Goal: Information Seeking & Learning: Check status

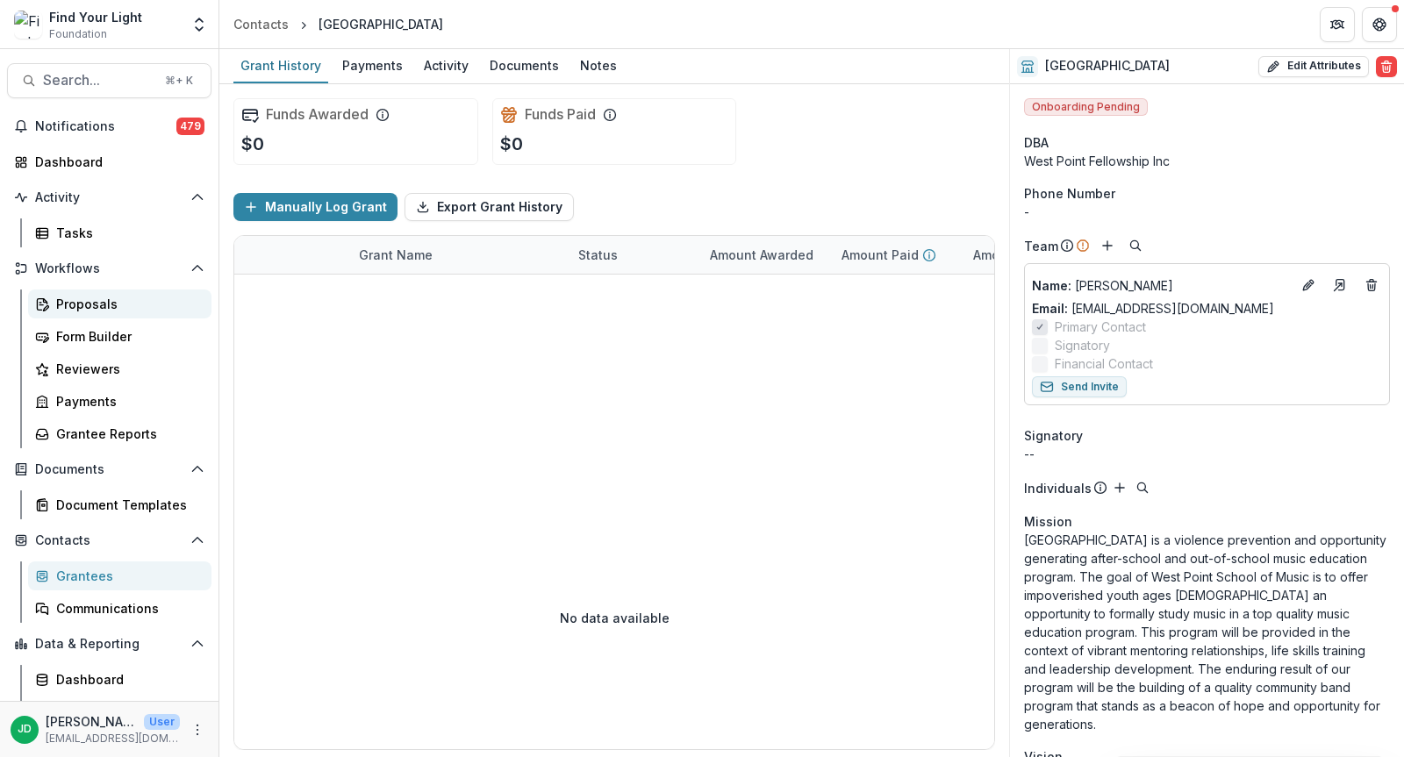
scroll to position [1432, 0]
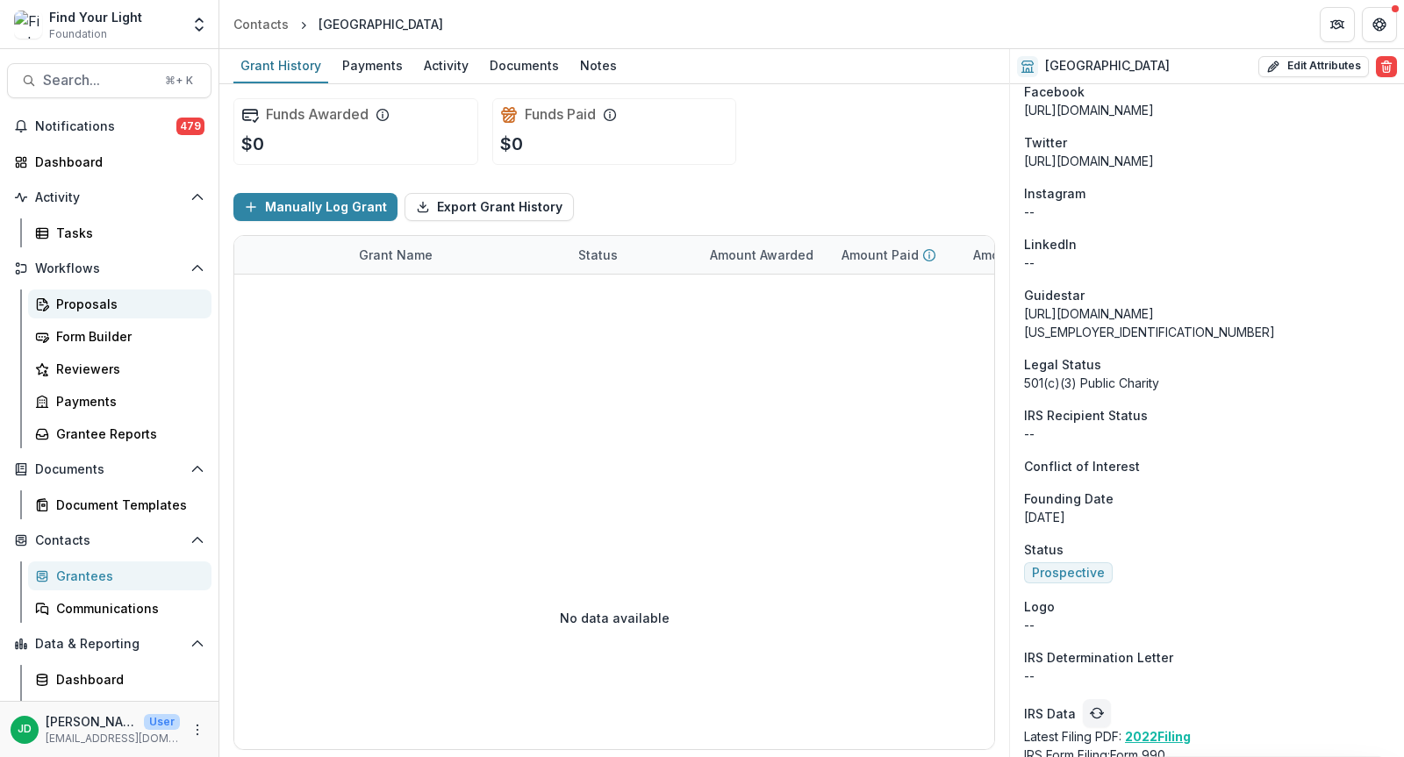
click at [71, 304] on div "Proposals" at bounding box center [126, 304] width 141 height 18
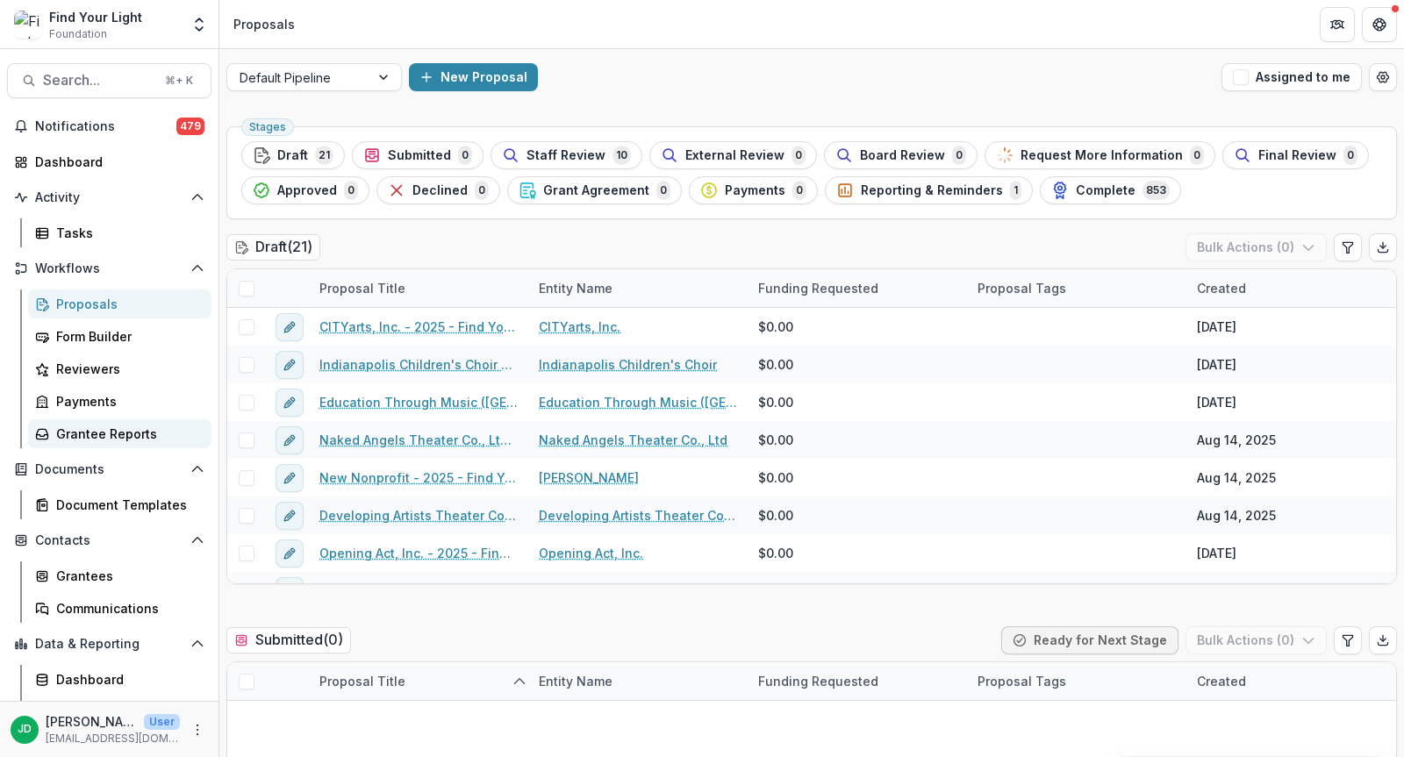
click at [101, 433] on div "Grantee Reports" at bounding box center [126, 434] width 141 height 18
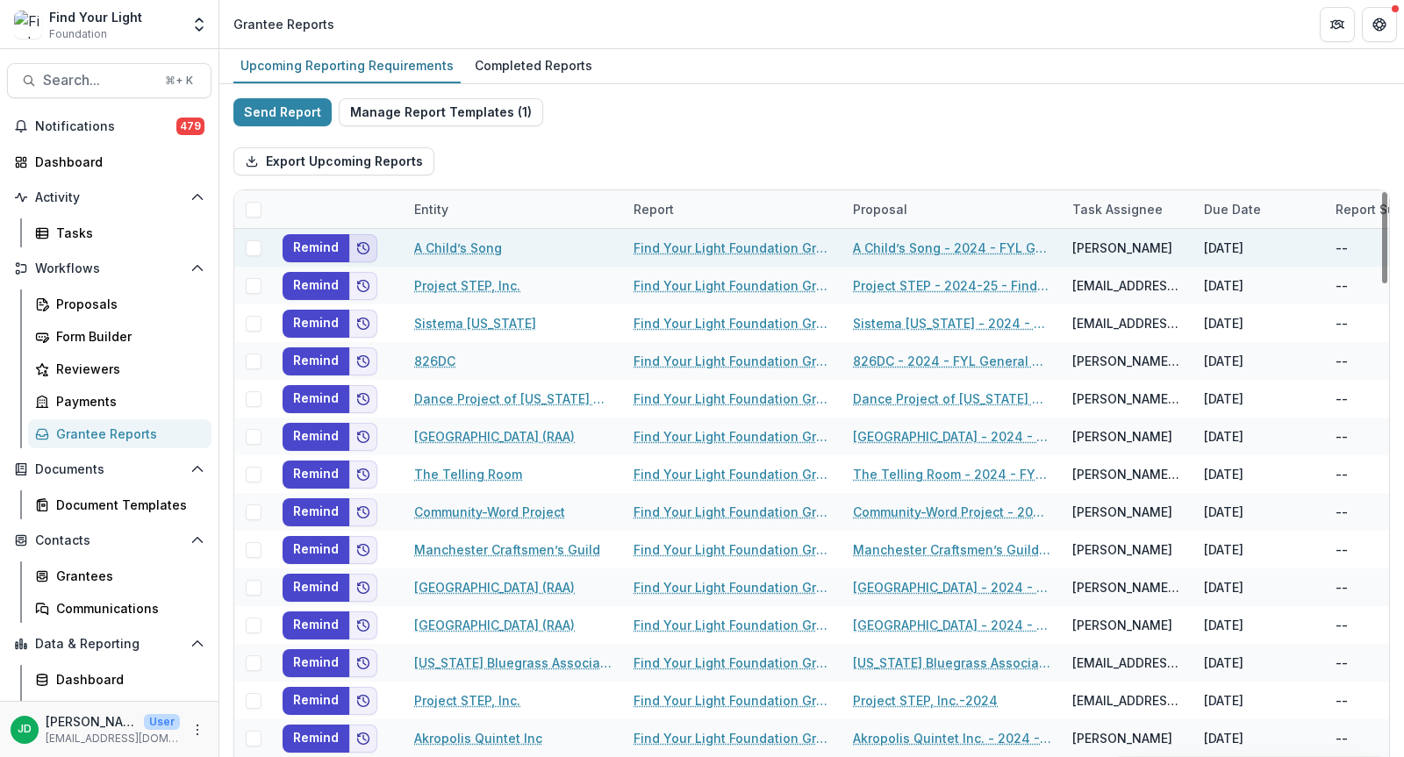
click at [363, 252] on icon "Add to friends" at bounding box center [363, 248] width 14 height 14
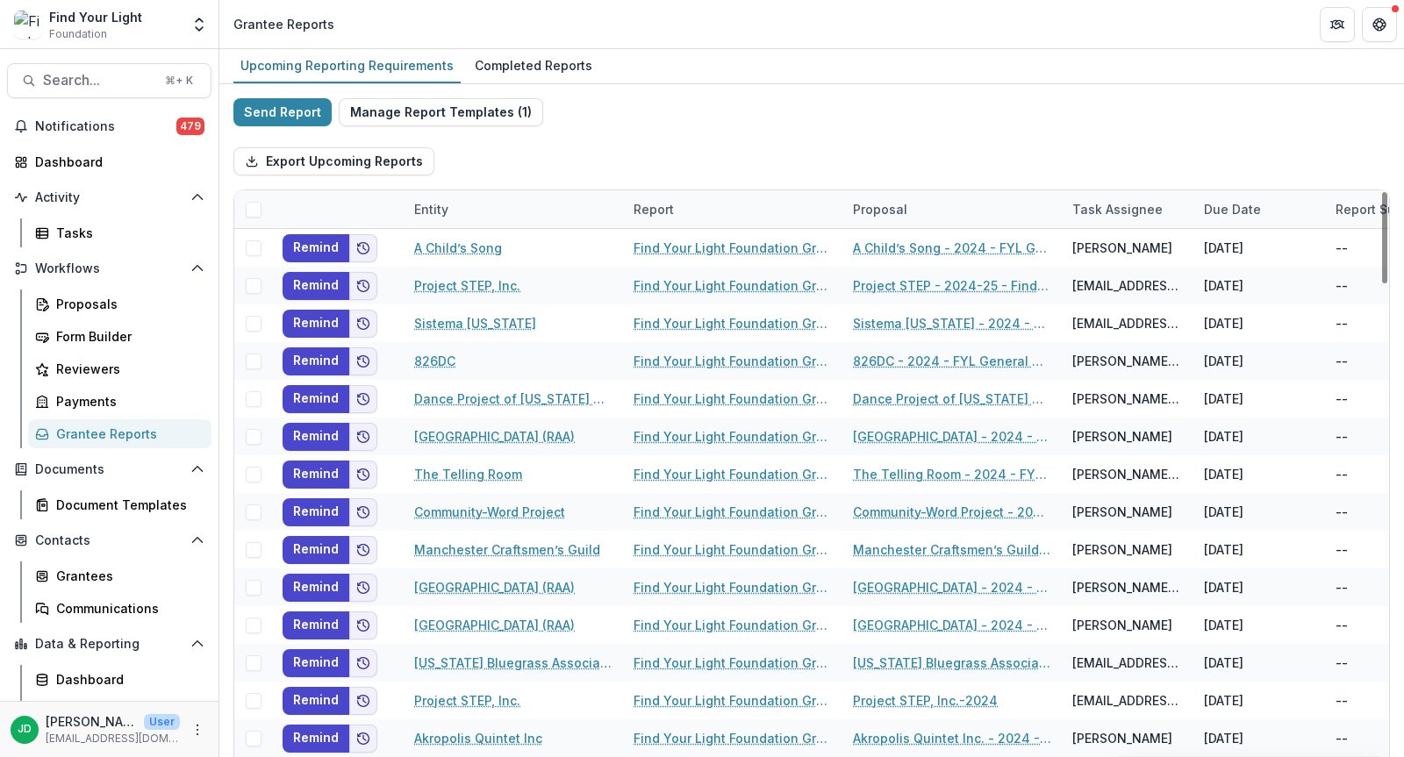
click at [512, 171] on div "Export Upcoming Reports" at bounding box center [811, 161] width 1156 height 56
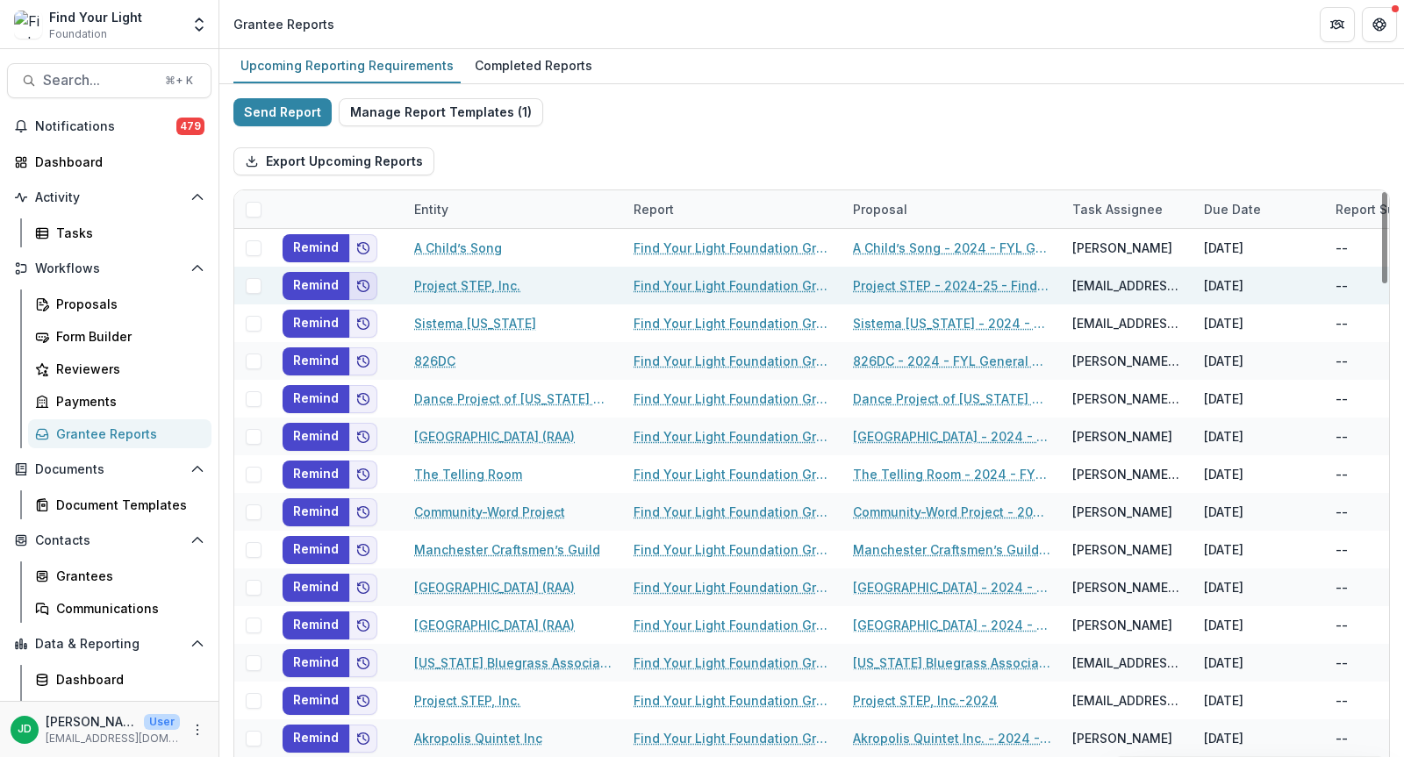
click at [362, 280] on icon "Add to friends" at bounding box center [363, 286] width 14 height 14
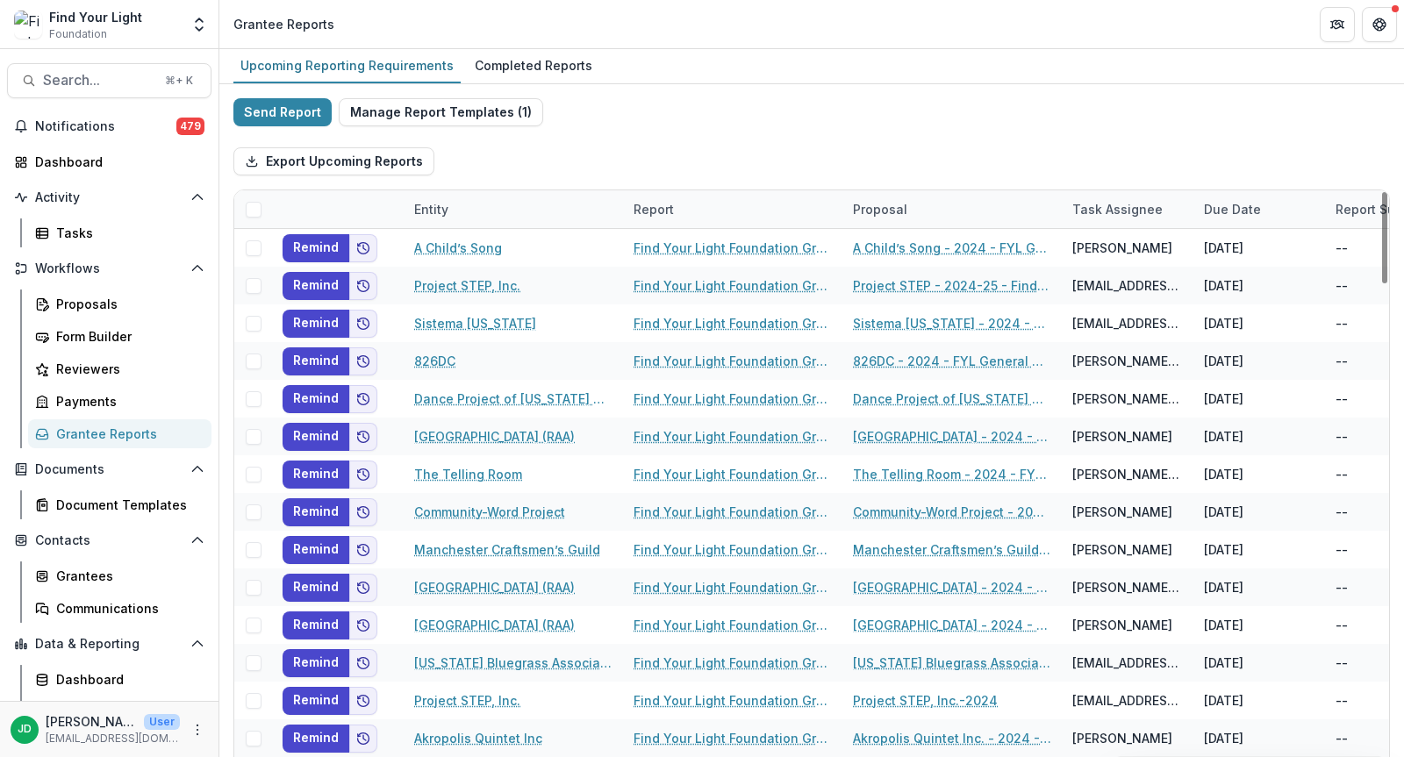
click at [459, 183] on div "Export Upcoming Reports" at bounding box center [811, 161] width 1156 height 56
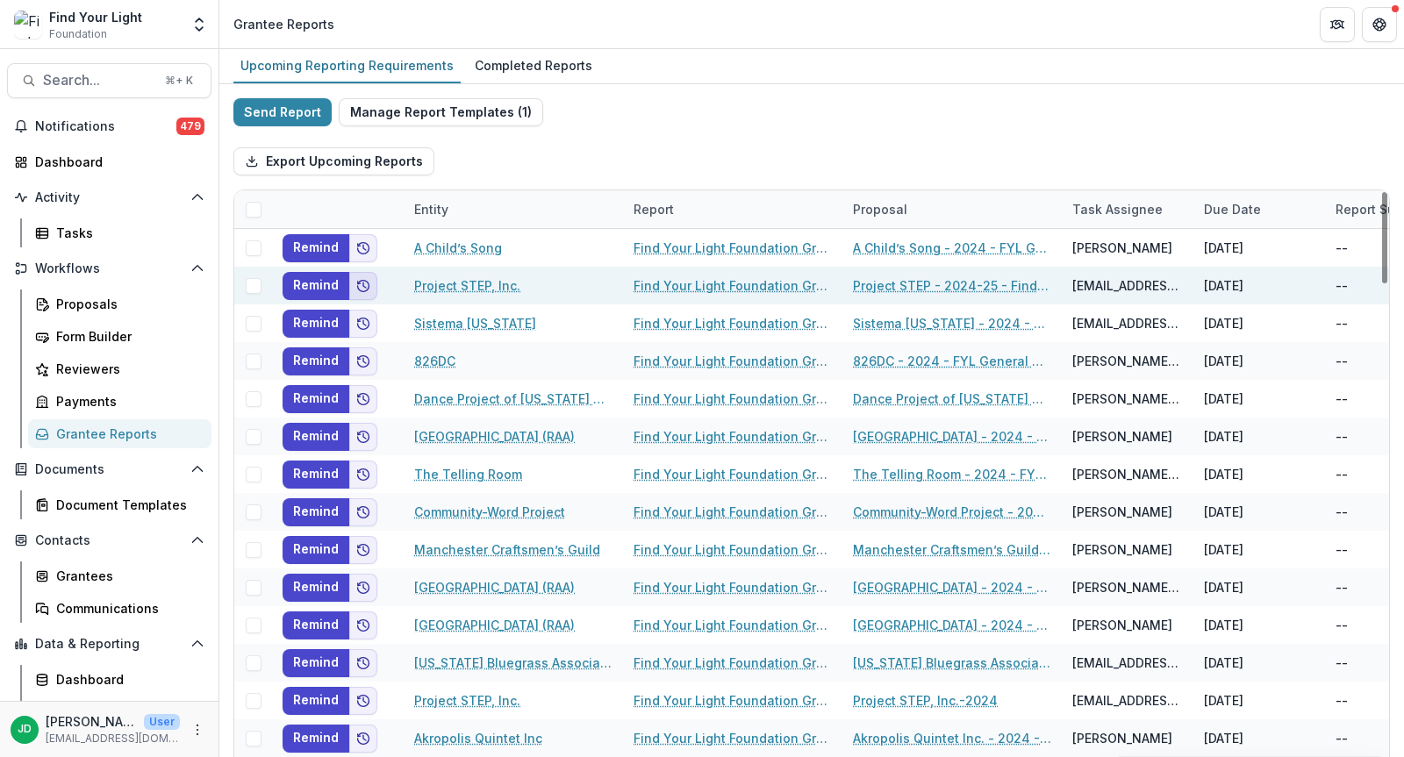
click at [363, 283] on icon "Add to friends" at bounding box center [363, 286] width 14 height 14
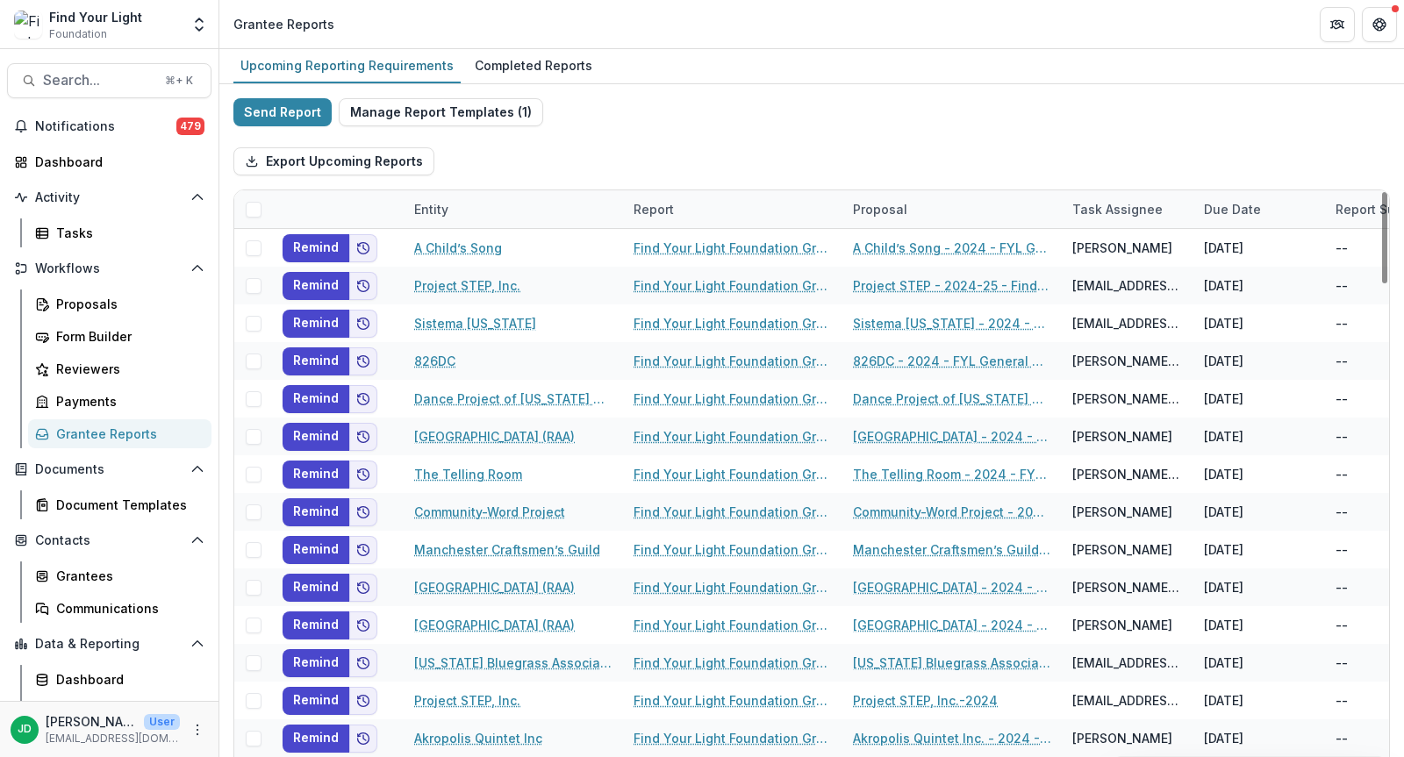
click at [487, 167] on div "Export Upcoming Reports" at bounding box center [811, 161] width 1156 height 56
click at [533, 55] on div "Completed Reports" at bounding box center [534, 65] width 132 height 25
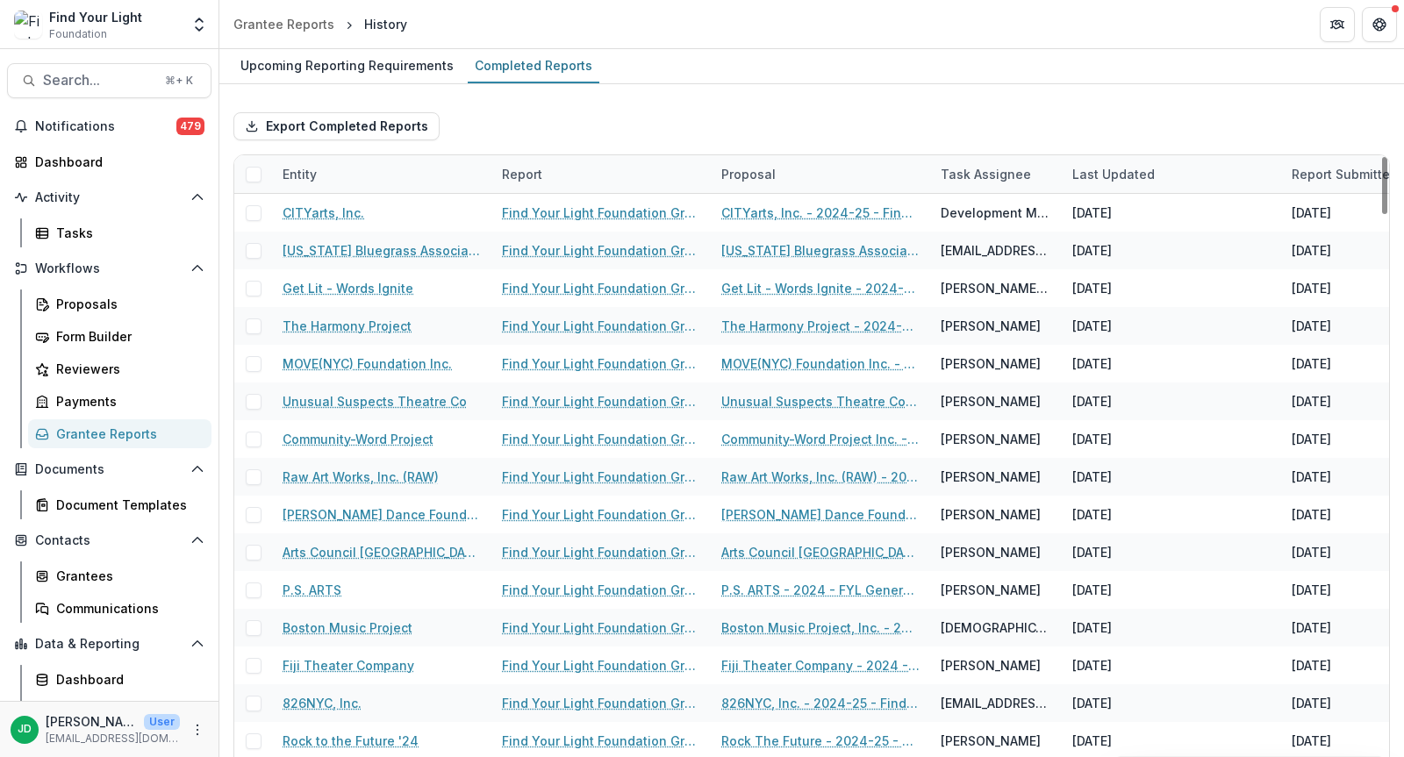
click at [375, 174] on div "Entity" at bounding box center [381, 174] width 219 height 38
click at [368, 204] on input at bounding box center [380, 212] width 211 height 28
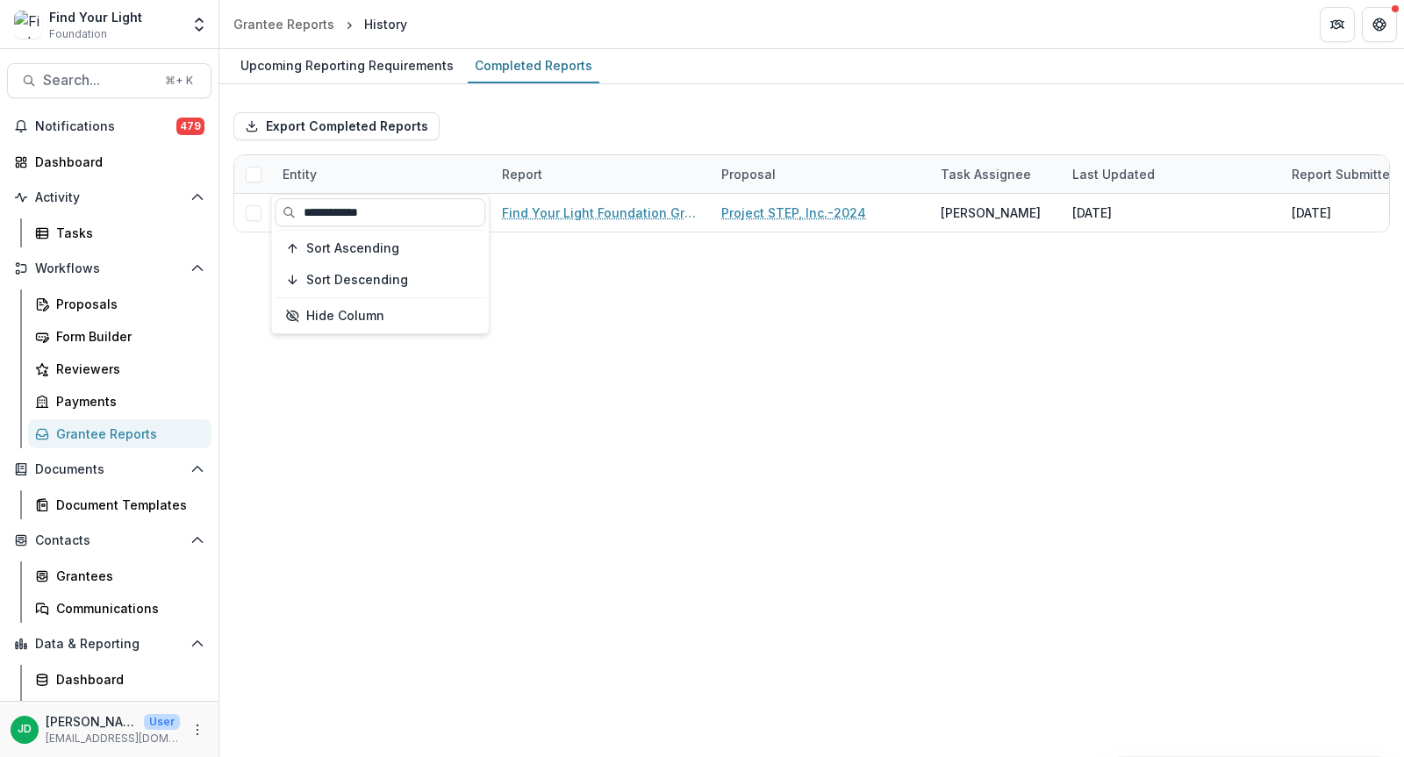
type input "**********"
click at [612, 360] on div "Upcoming Reporting Requirements Completed Reports Export Completed Reports Enti…" at bounding box center [811, 403] width 1185 height 708
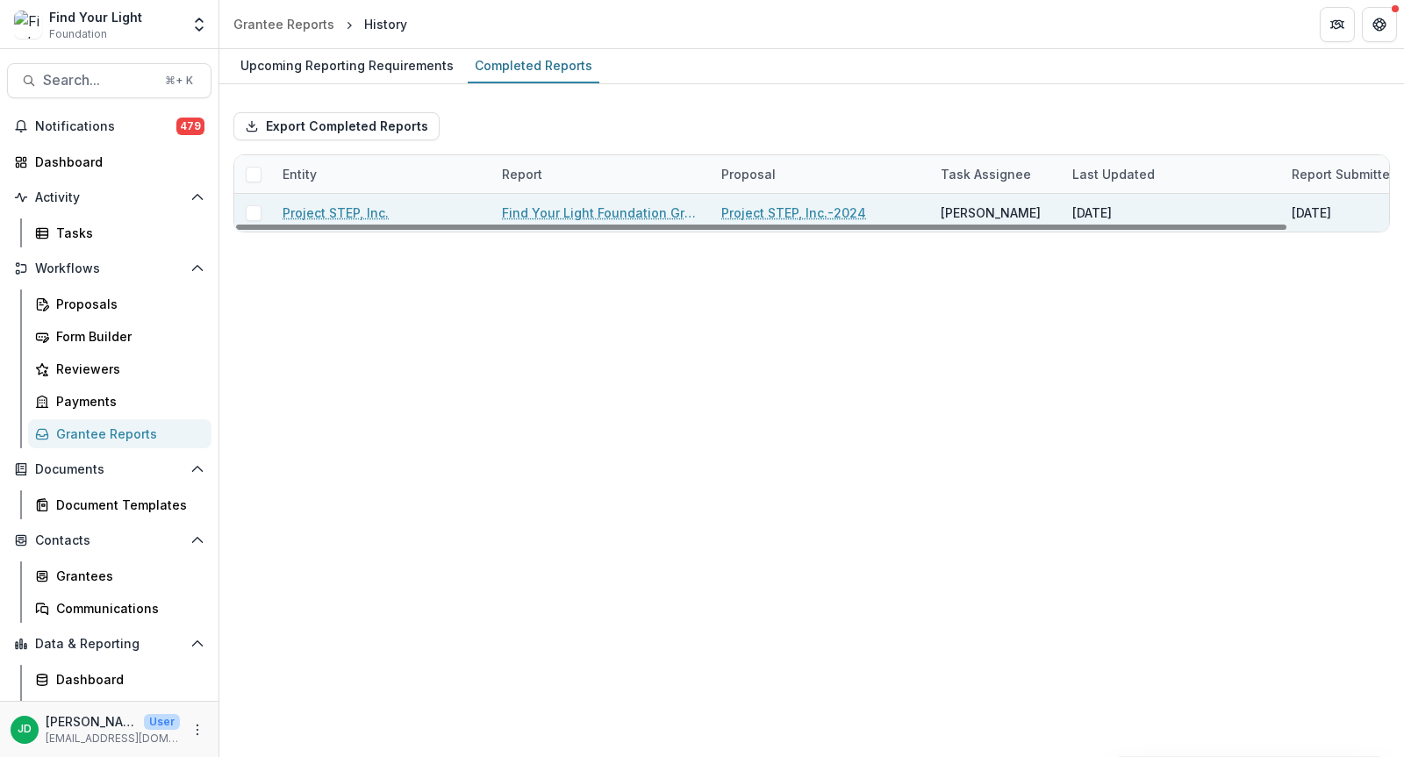
click at [529, 213] on link "Find Your Light Foundation Grant Report - Project STEP, Inc." at bounding box center [601, 213] width 198 height 18
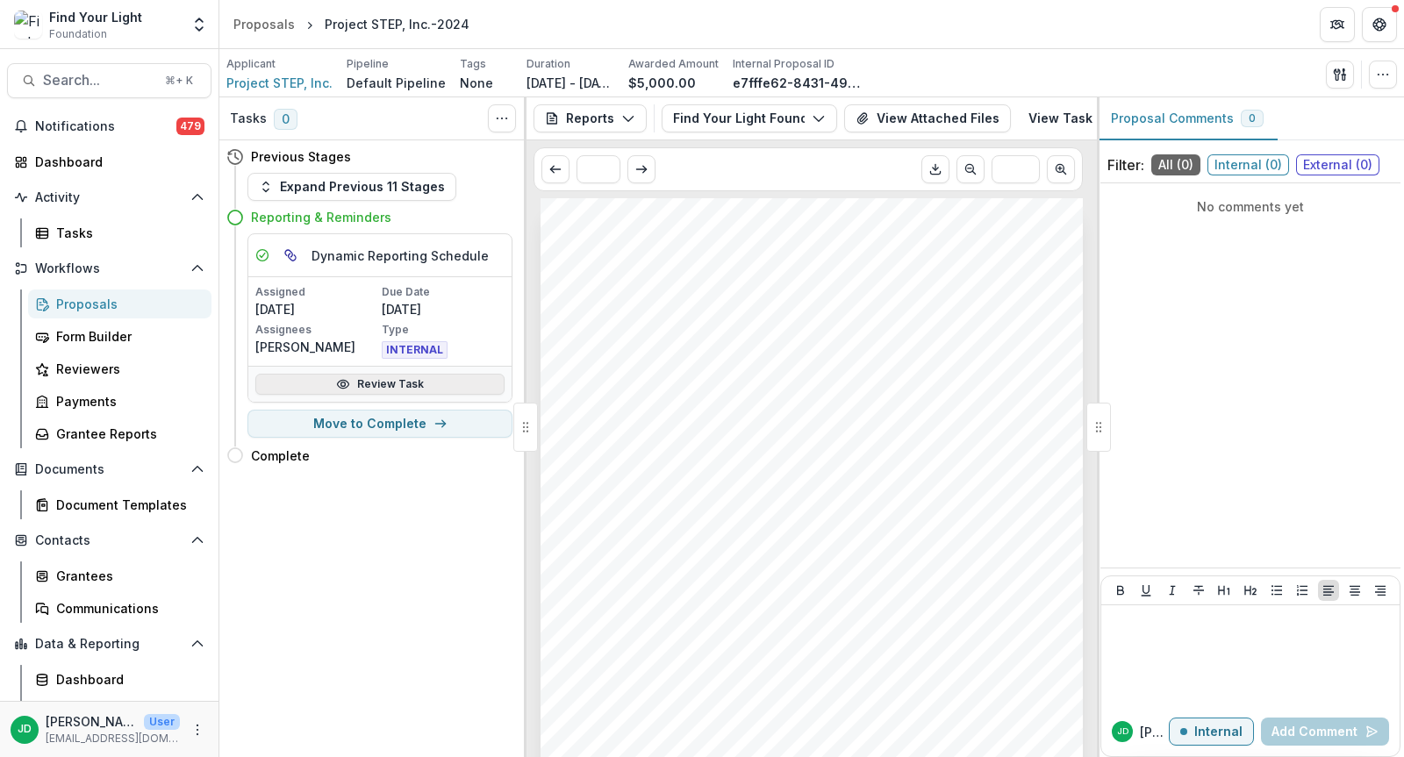
click at [376, 376] on link "Review Task" at bounding box center [379, 384] width 249 height 21
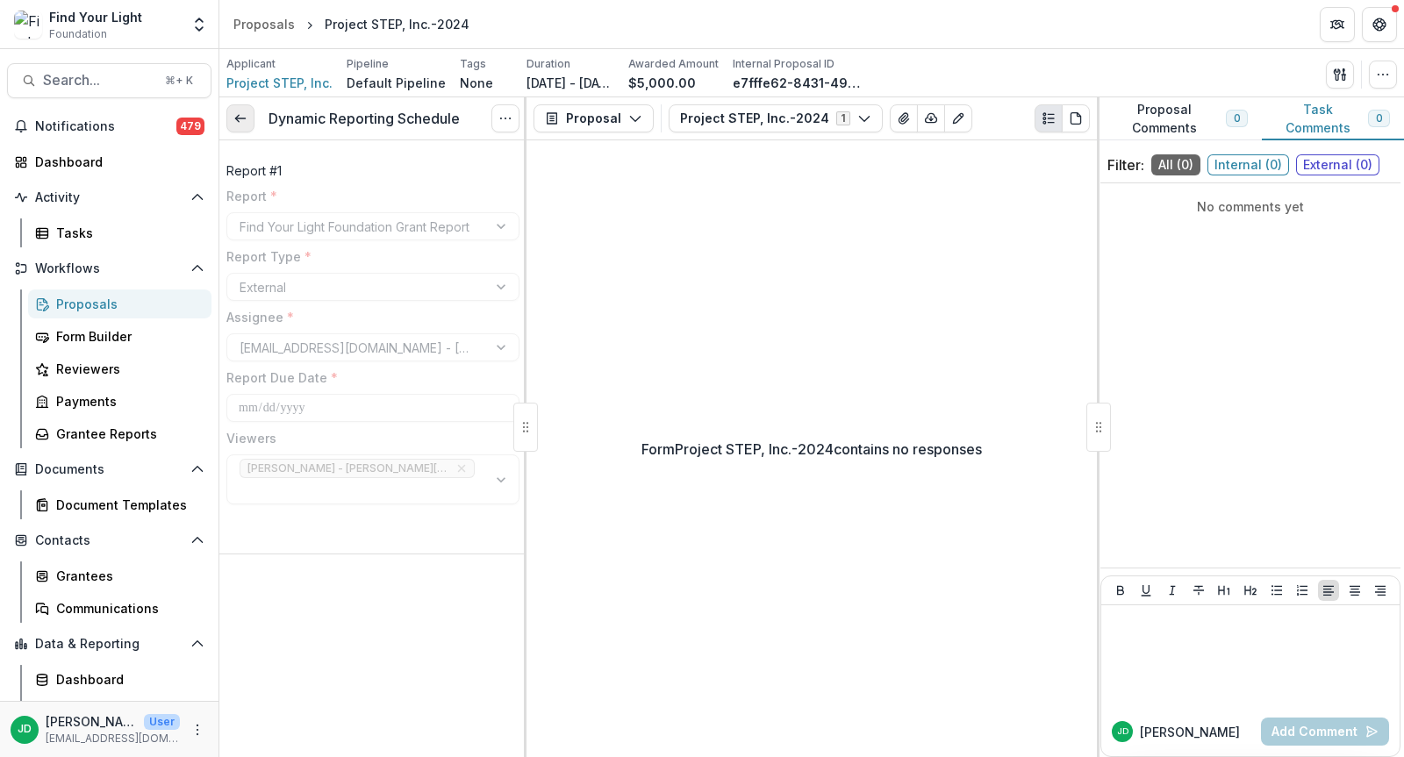
click at [239, 118] on line at bounding box center [240, 118] width 10 height 0
click at [127, 425] on div "Grantee Reports" at bounding box center [126, 434] width 141 height 18
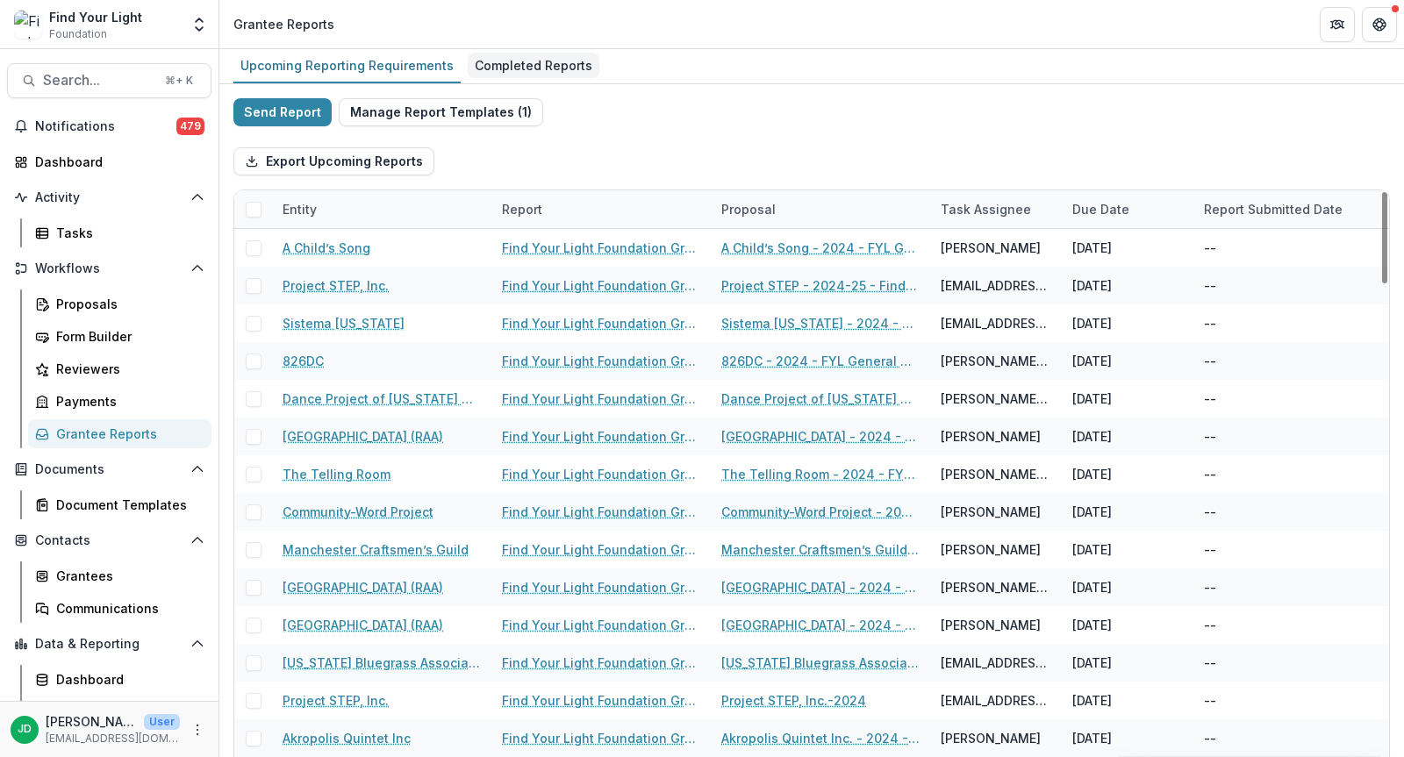
click at [526, 55] on div "Completed Reports" at bounding box center [534, 65] width 132 height 25
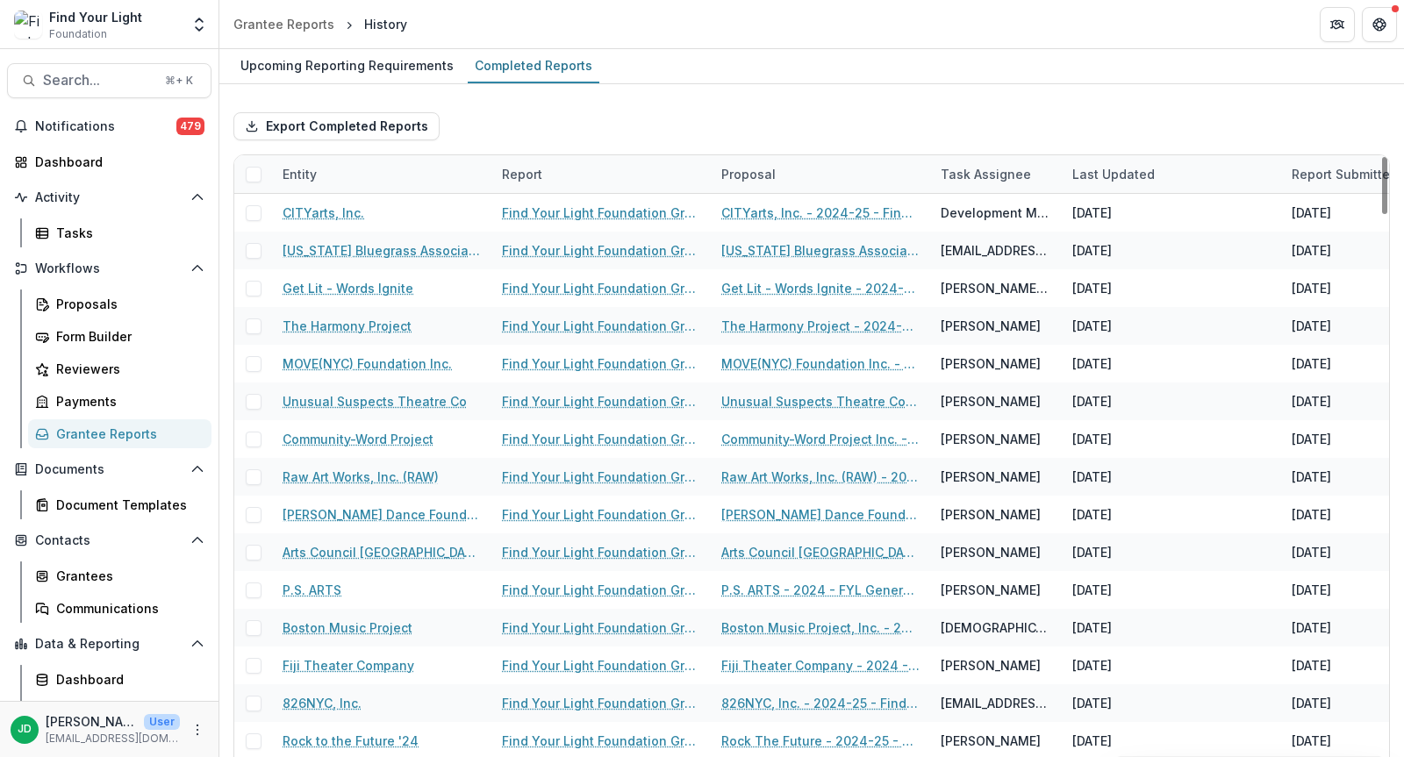
click at [337, 161] on div "Entity" at bounding box center [381, 174] width 219 height 38
click at [349, 211] on input at bounding box center [380, 212] width 211 height 28
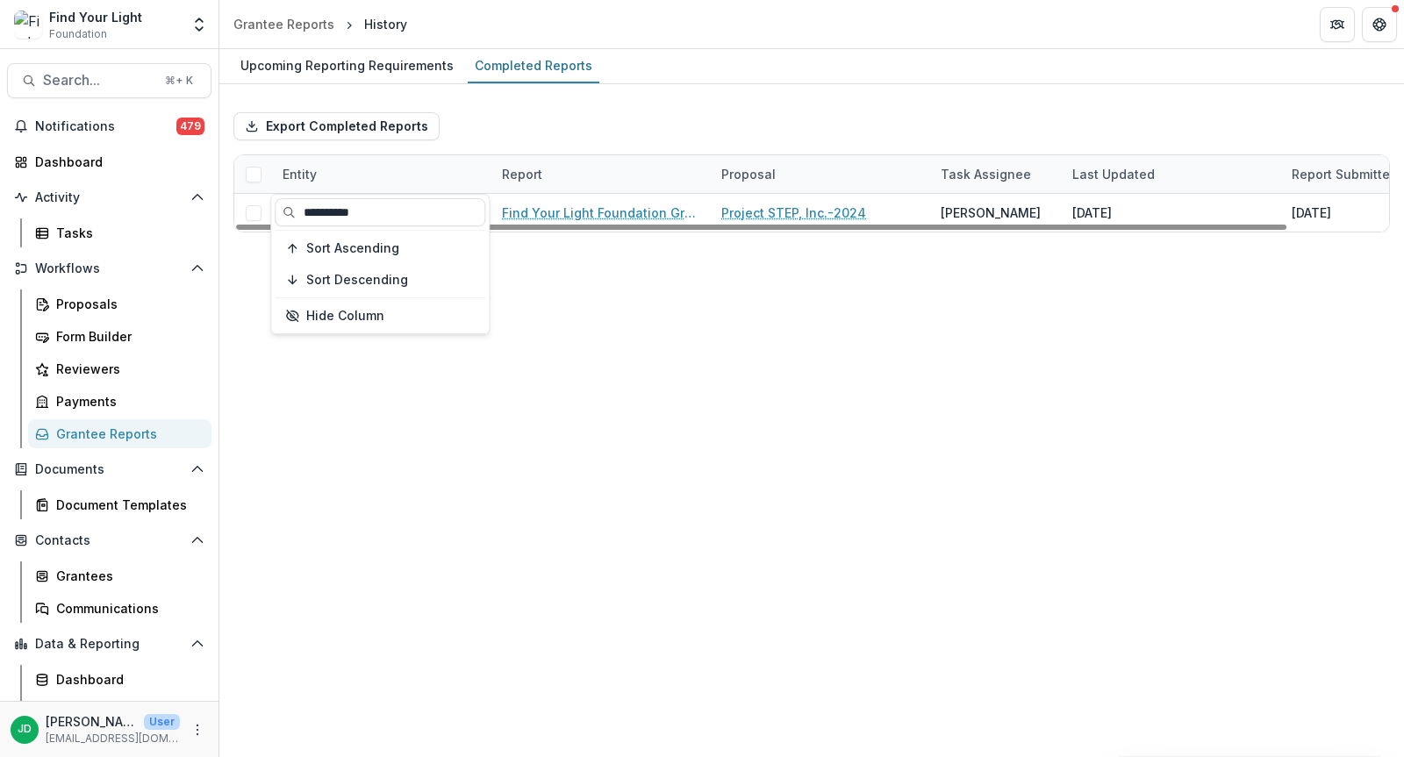
type input "**********"
click at [609, 285] on div "Upcoming Reporting Requirements Completed Reports Export Completed Reports Enti…" at bounding box center [811, 403] width 1185 height 708
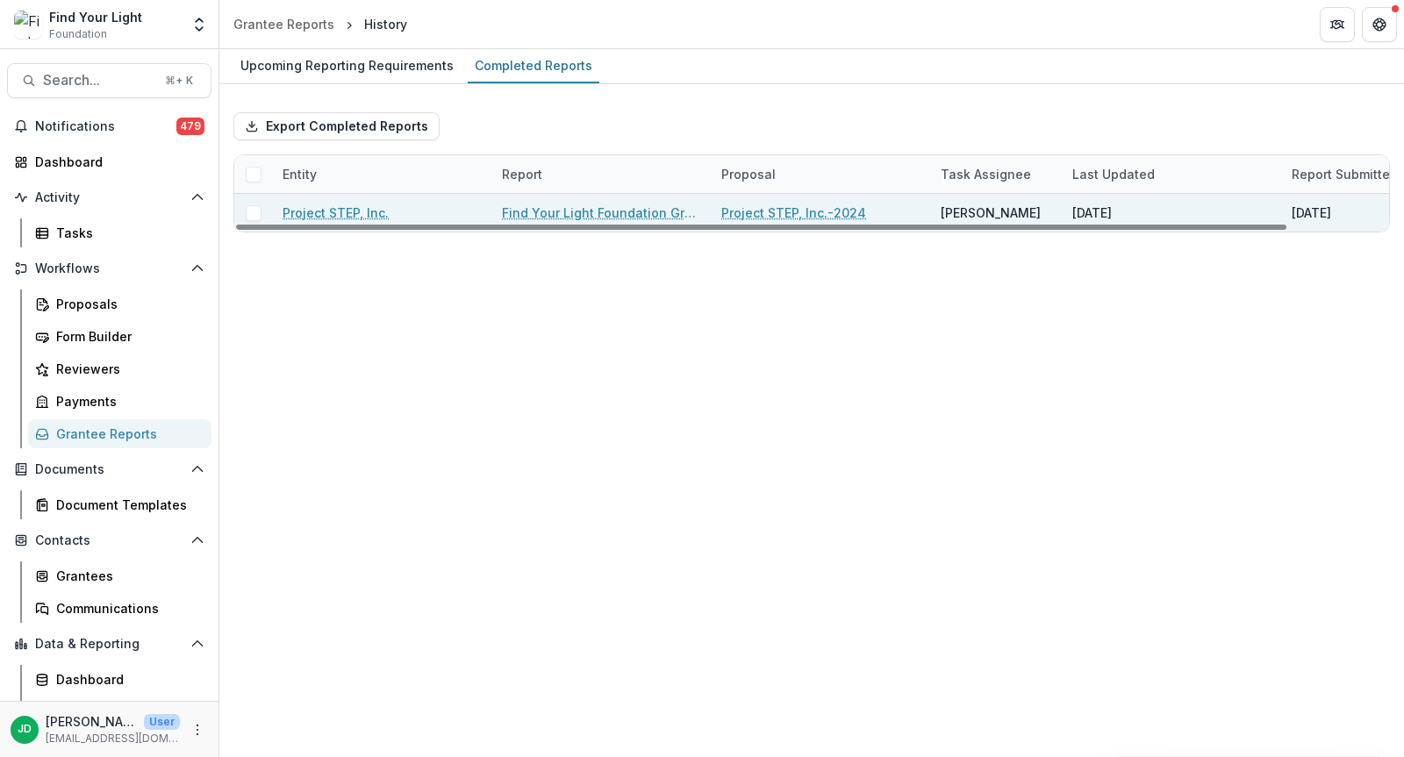
click at [661, 204] on link "Find Your Light Foundation Grant Report - Project STEP, Inc." at bounding box center [601, 213] width 198 height 18
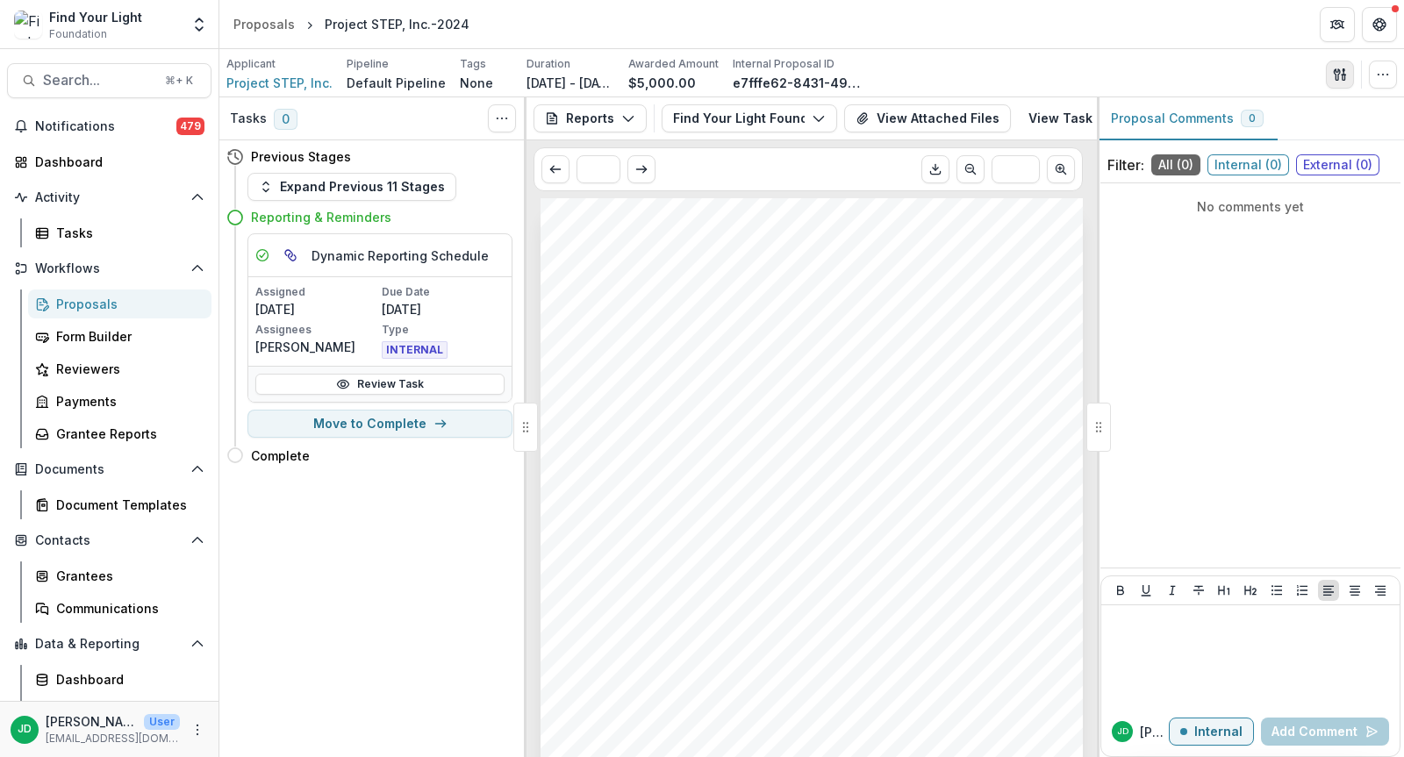
click at [1340, 72] on icon "button" at bounding box center [1337, 73] width 6 height 11
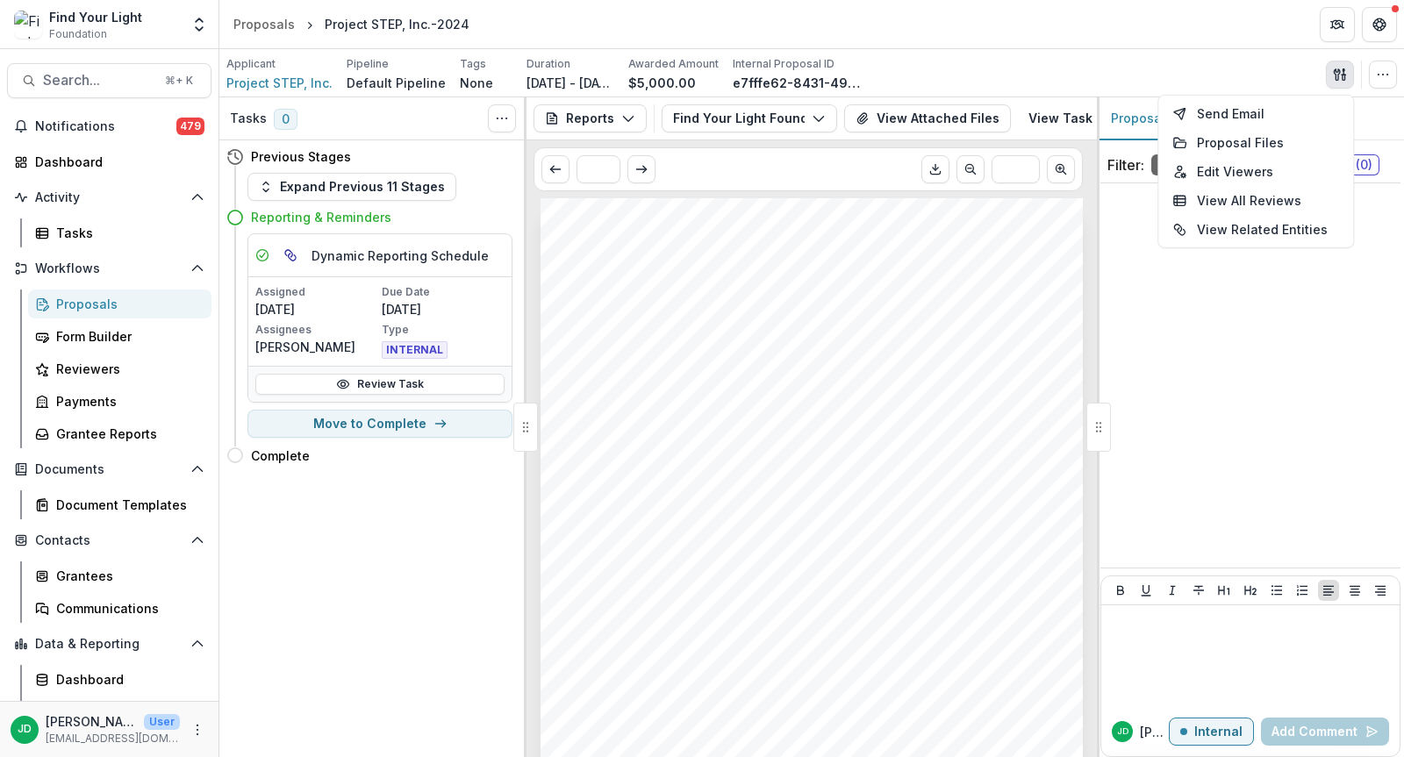
click at [1243, 45] on header "Proposals Project STEP, Inc.-2024" at bounding box center [811, 24] width 1185 height 48
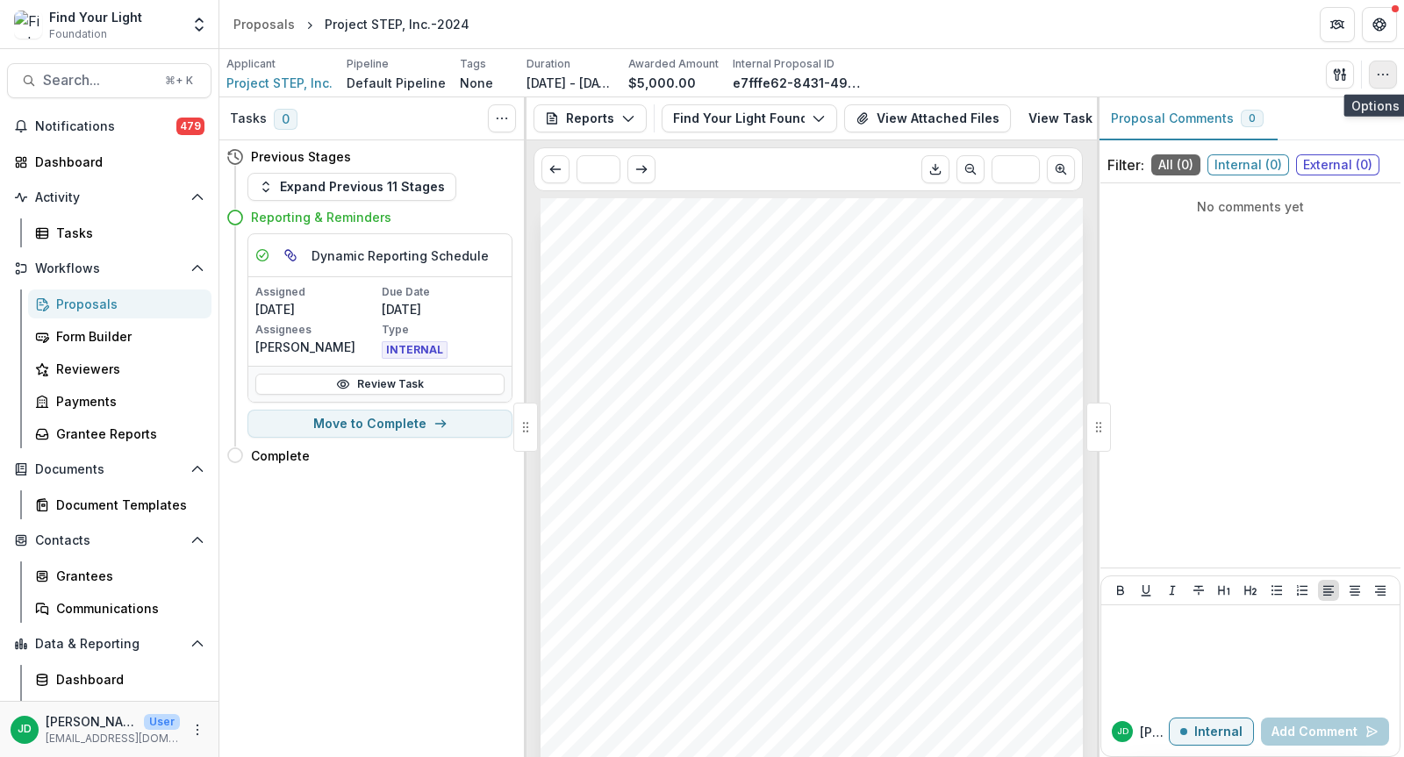
click at [1387, 72] on icon "button" at bounding box center [1383, 75] width 14 height 14
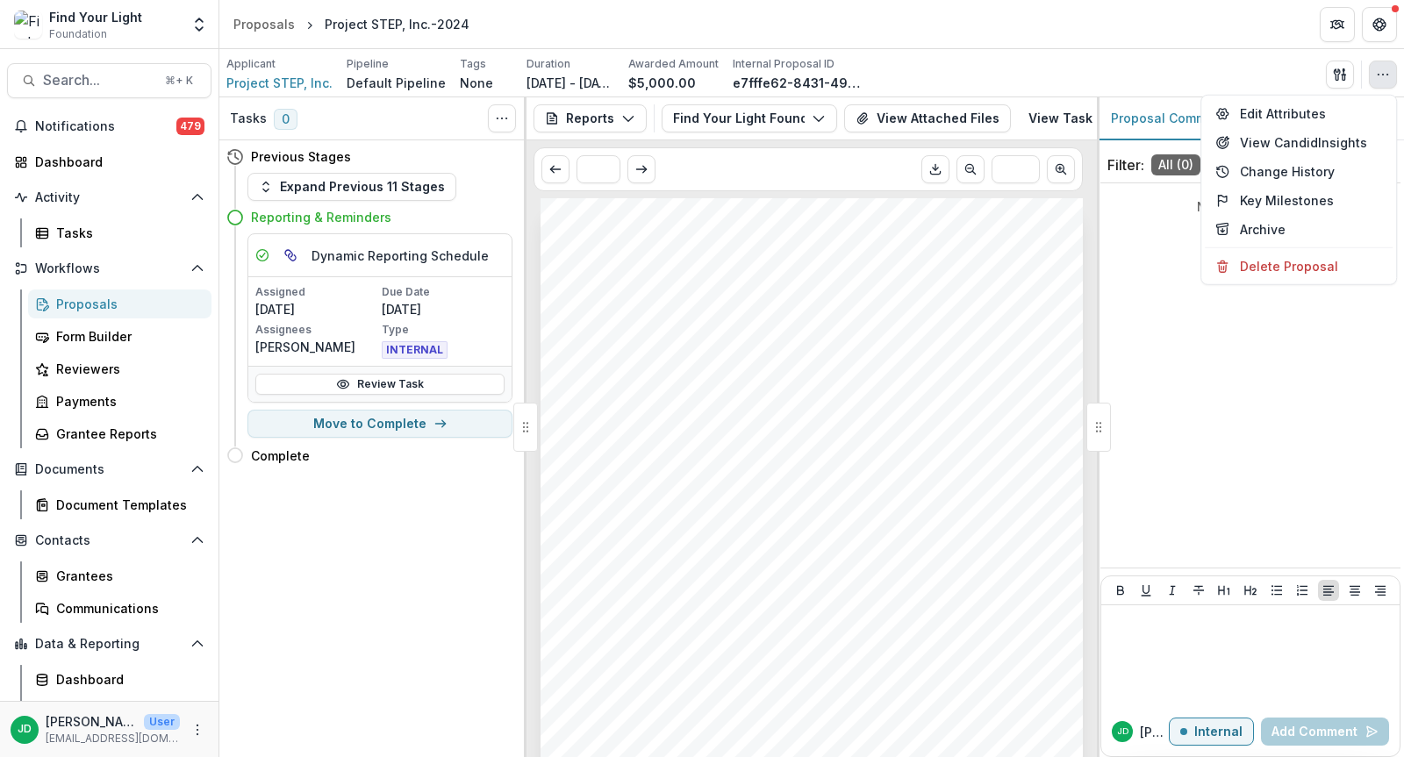
click at [1243, 64] on div "Applicant Project STEP, Inc. Pipeline Default Pipeline Tags None All tags Durat…" at bounding box center [811, 74] width 1170 height 36
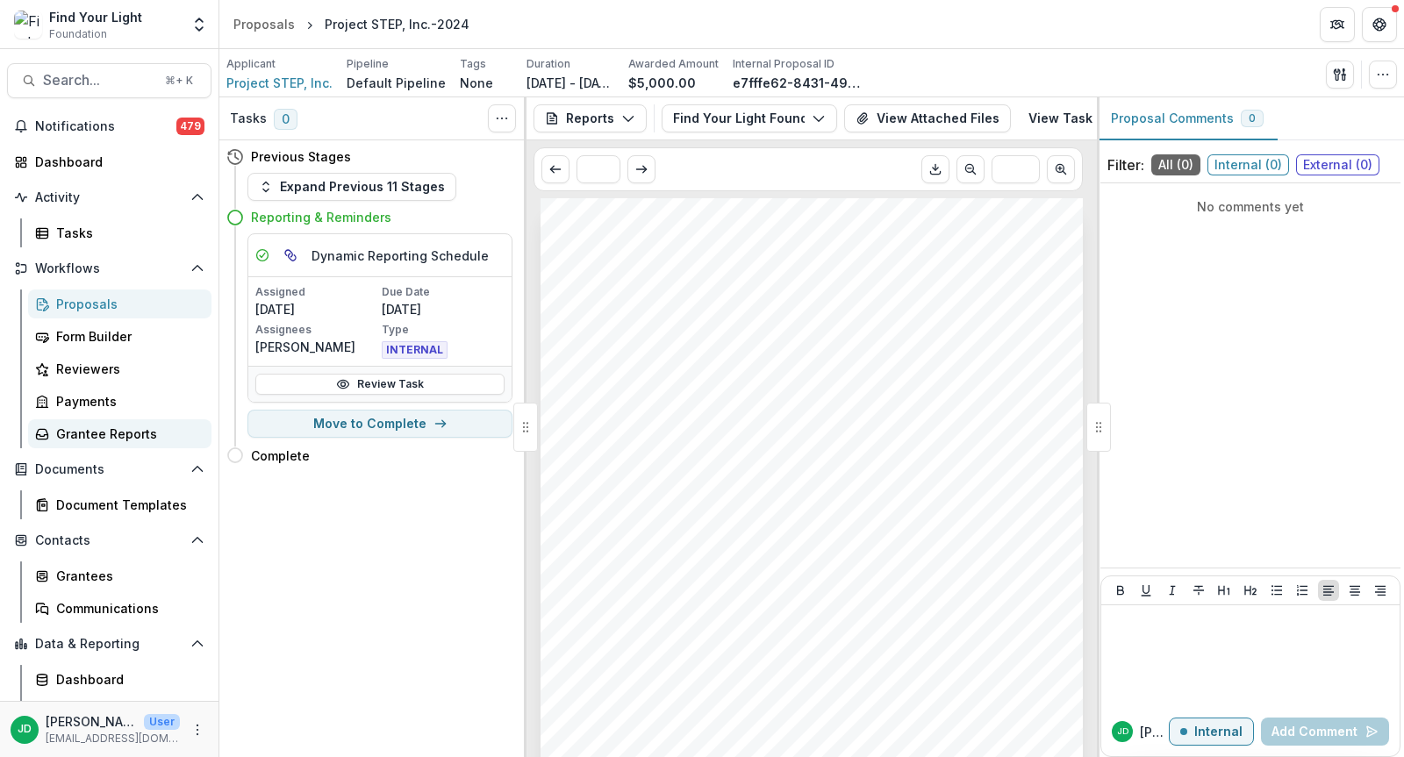
click at [105, 445] on link "Grantee Reports" at bounding box center [119, 433] width 183 height 29
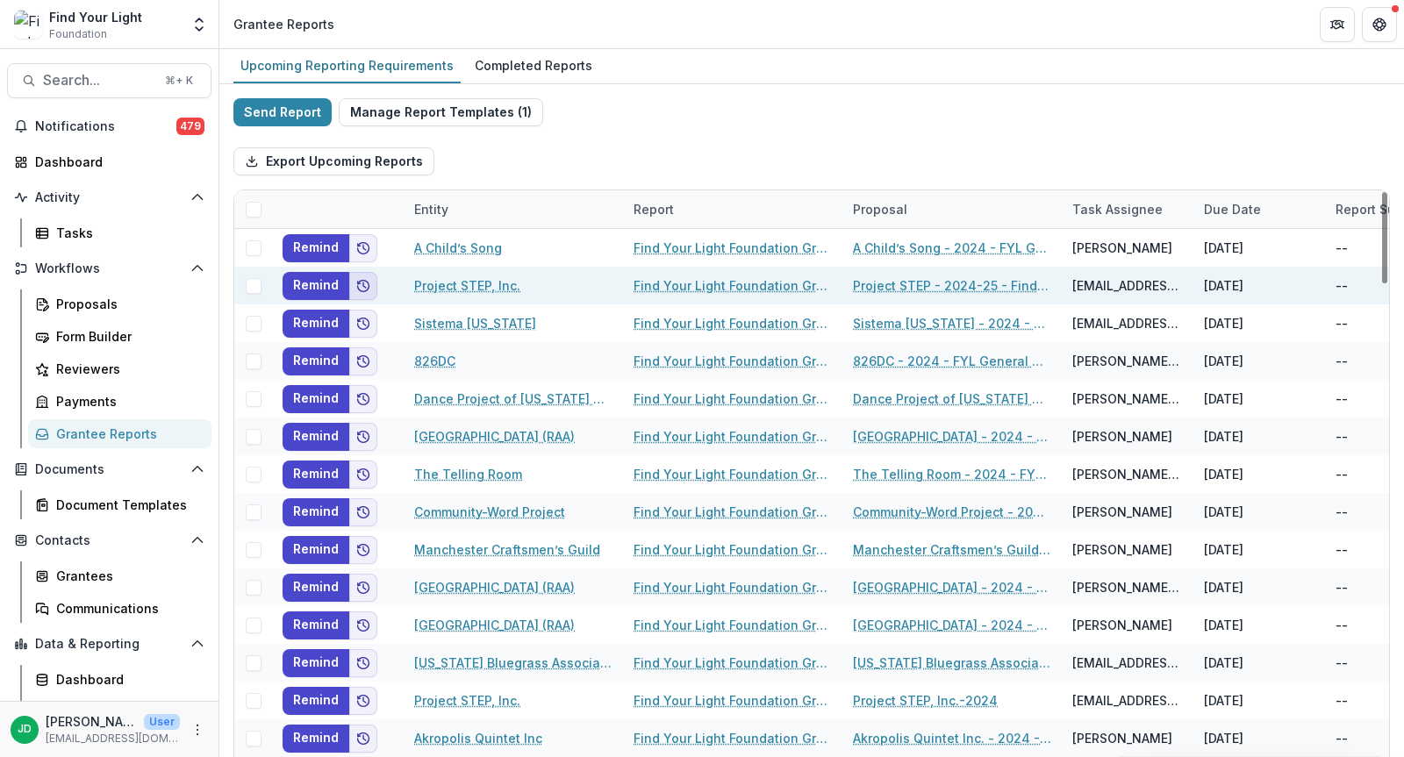
click at [362, 286] on icon "Add to friends" at bounding box center [363, 286] width 14 height 14
click at [319, 282] on button "Remind" at bounding box center [316, 286] width 67 height 28
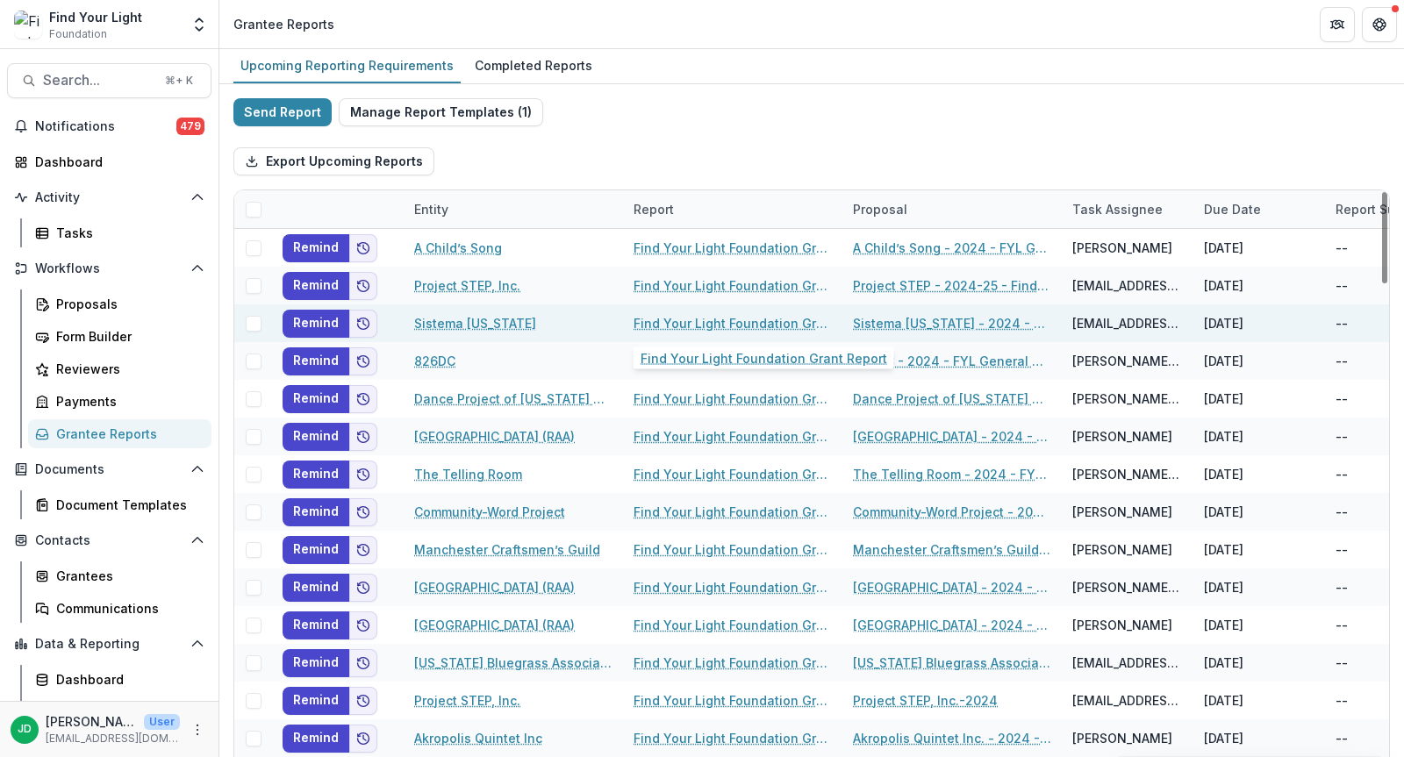
click at [689, 326] on link "Find Your Light Foundation Grant Report" at bounding box center [732, 323] width 198 height 18
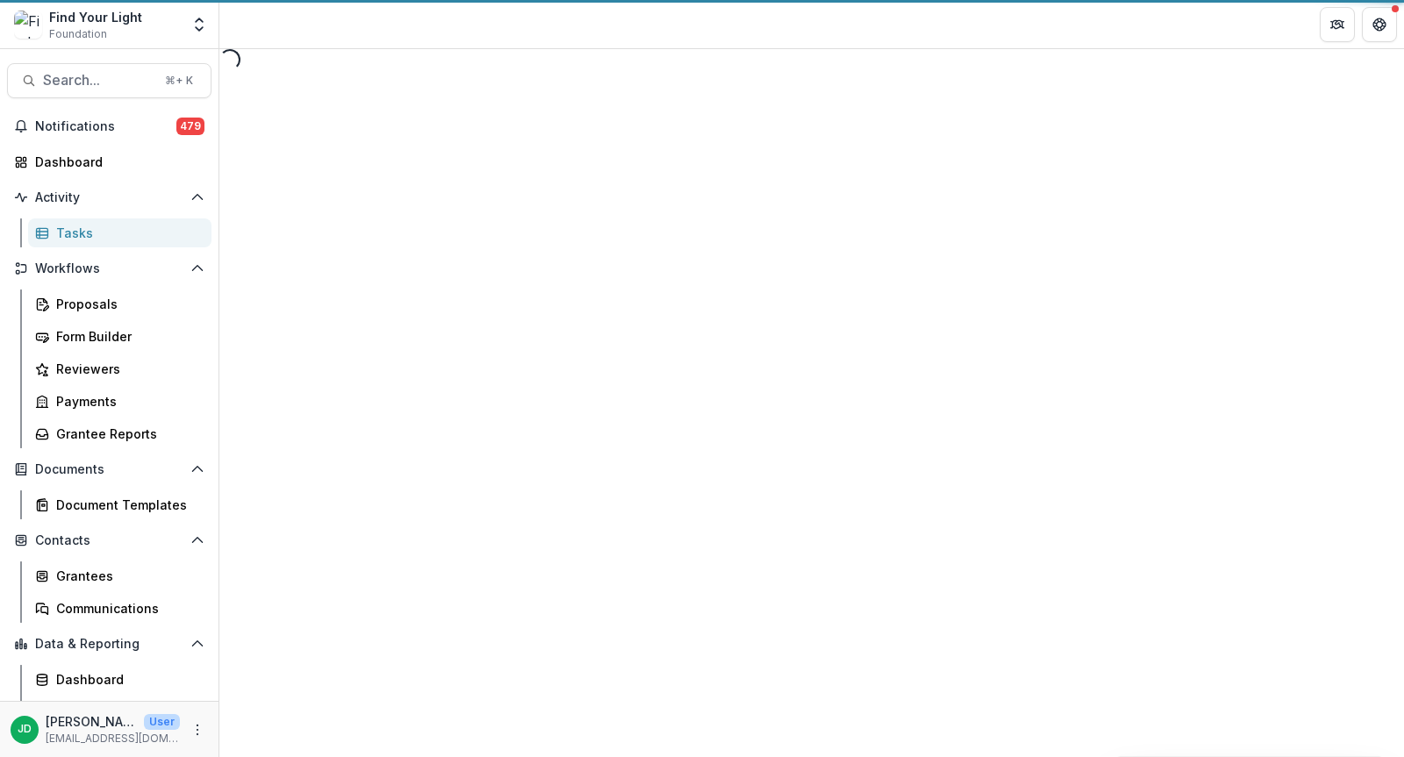
select select "********"
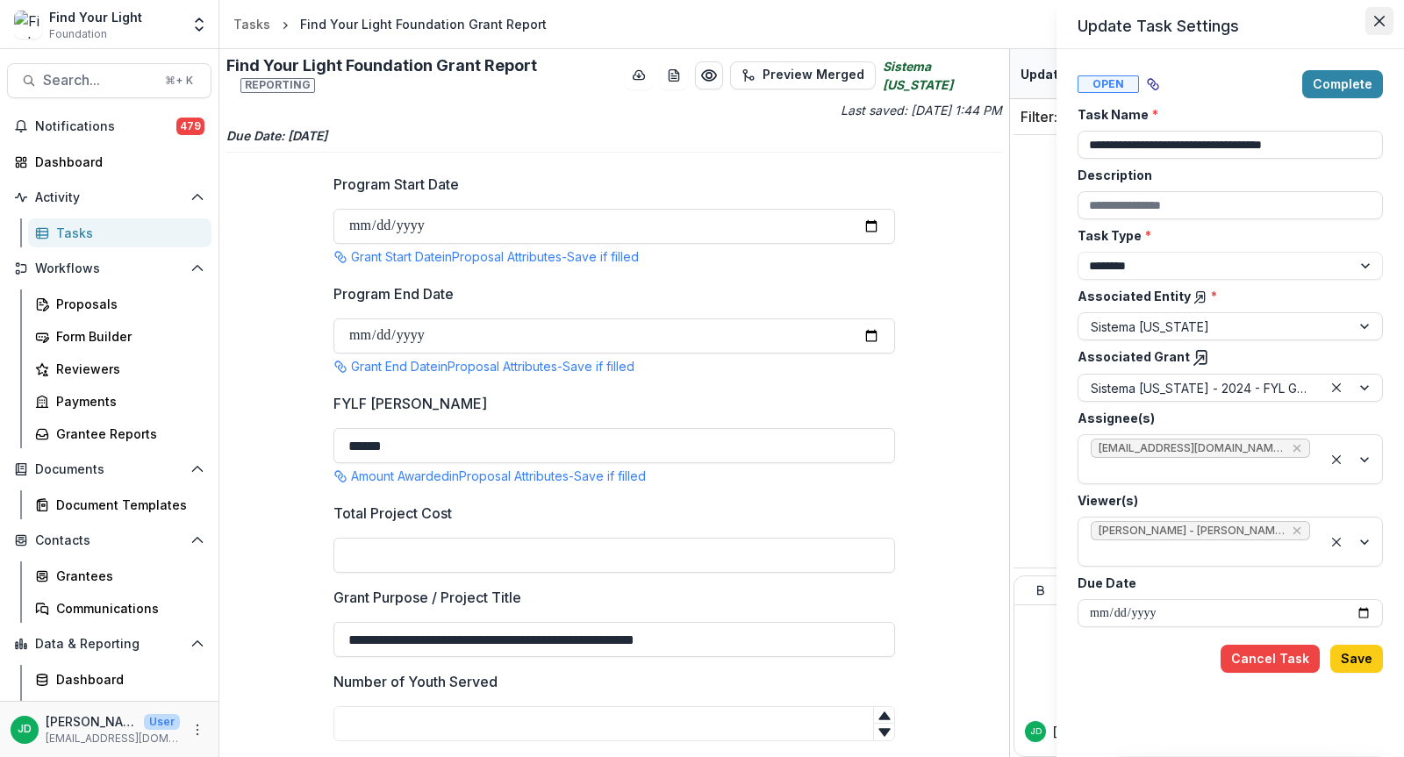
click at [1375, 14] on button "Close" at bounding box center [1379, 21] width 28 height 28
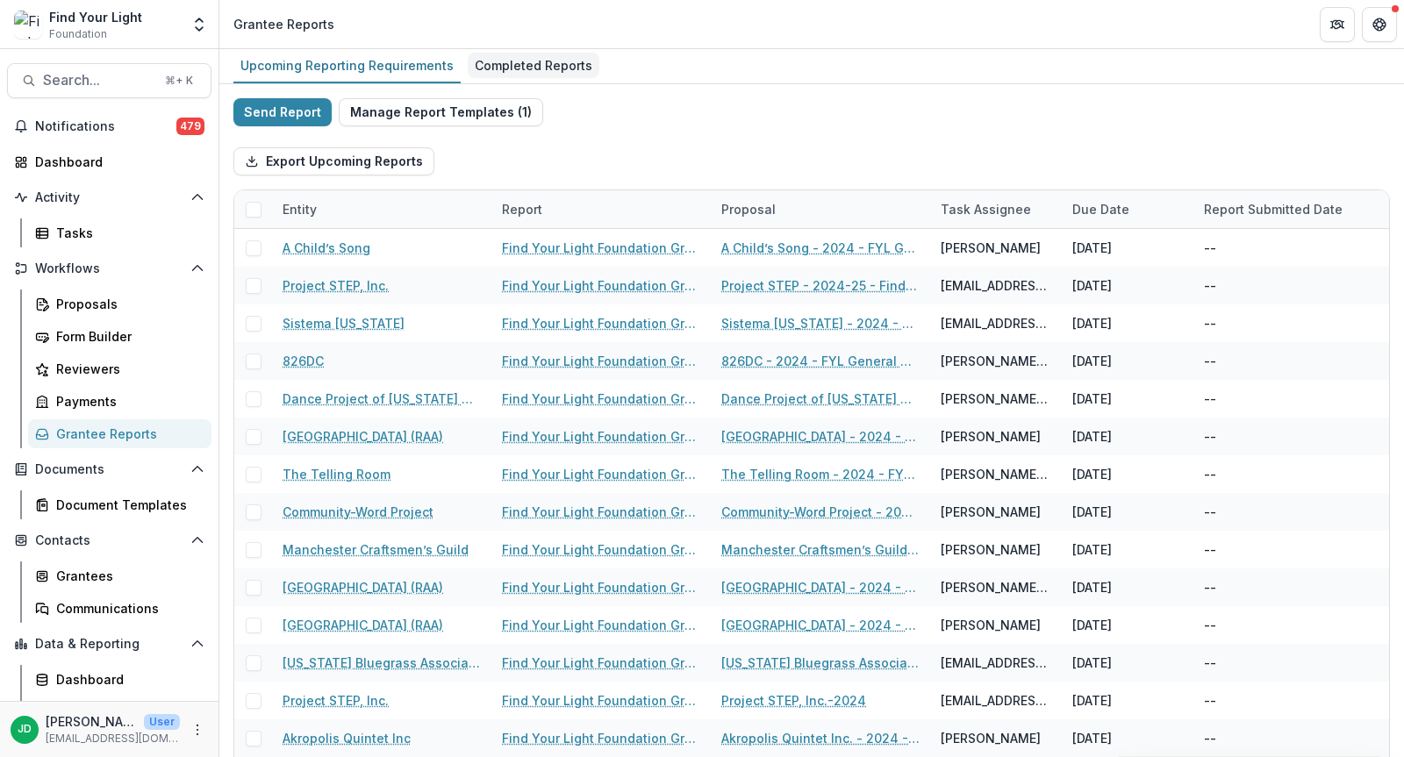
click at [498, 61] on div "Completed Reports" at bounding box center [534, 65] width 132 height 25
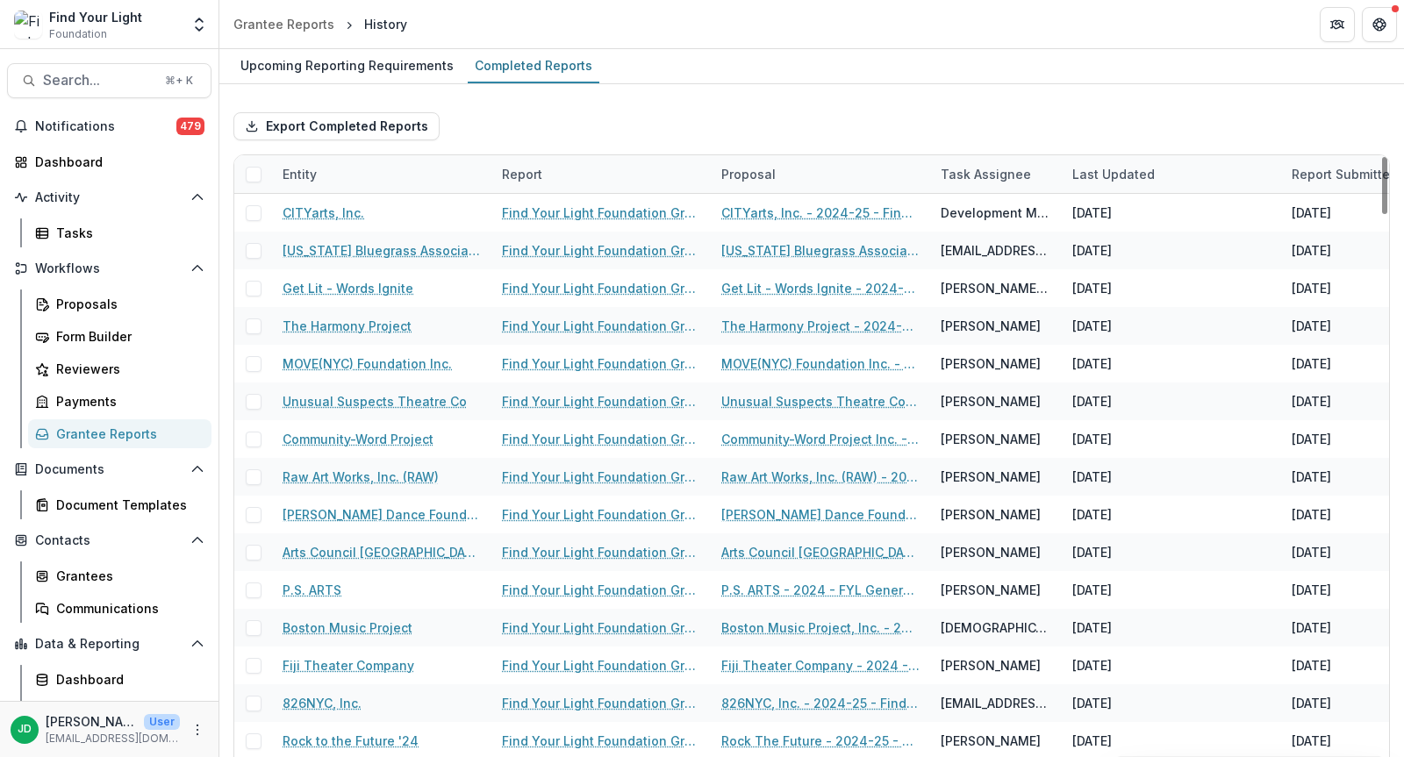
click at [418, 178] on div "Entity" at bounding box center [381, 174] width 219 height 38
click at [372, 211] on input at bounding box center [380, 212] width 211 height 28
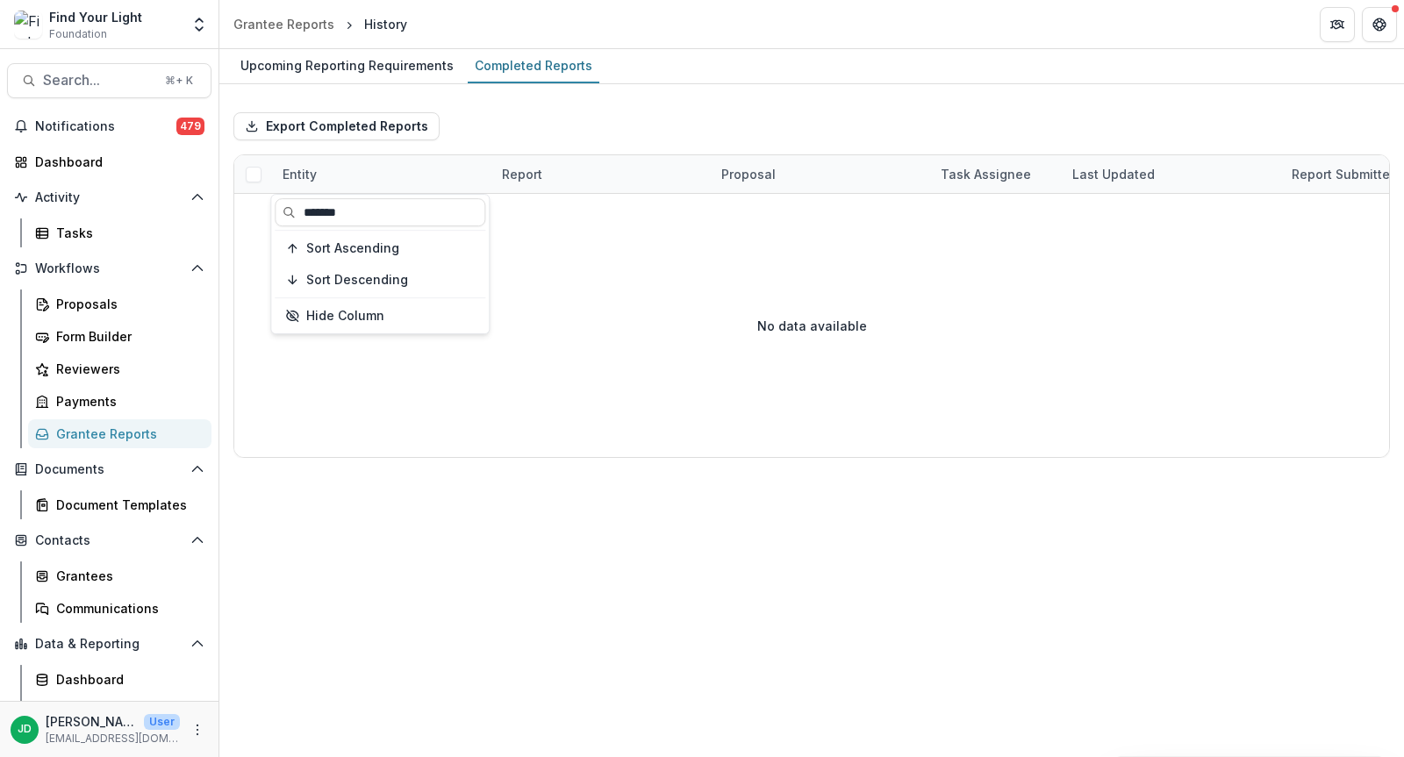
type input "*******"
click at [105, 434] on div "Grantee Reports" at bounding box center [126, 434] width 141 height 18
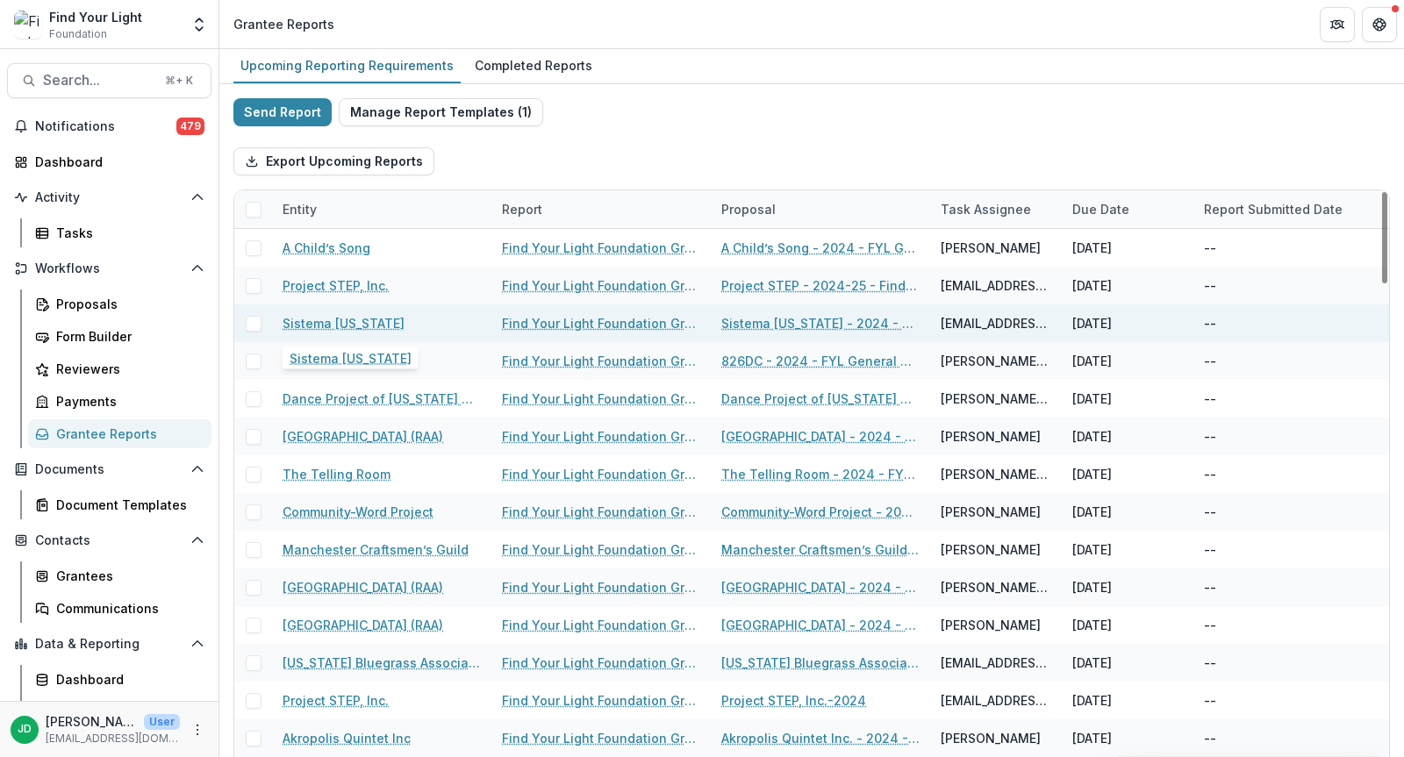
click at [380, 319] on div "Sistema [US_STATE]" at bounding box center [382, 323] width 198 height 38
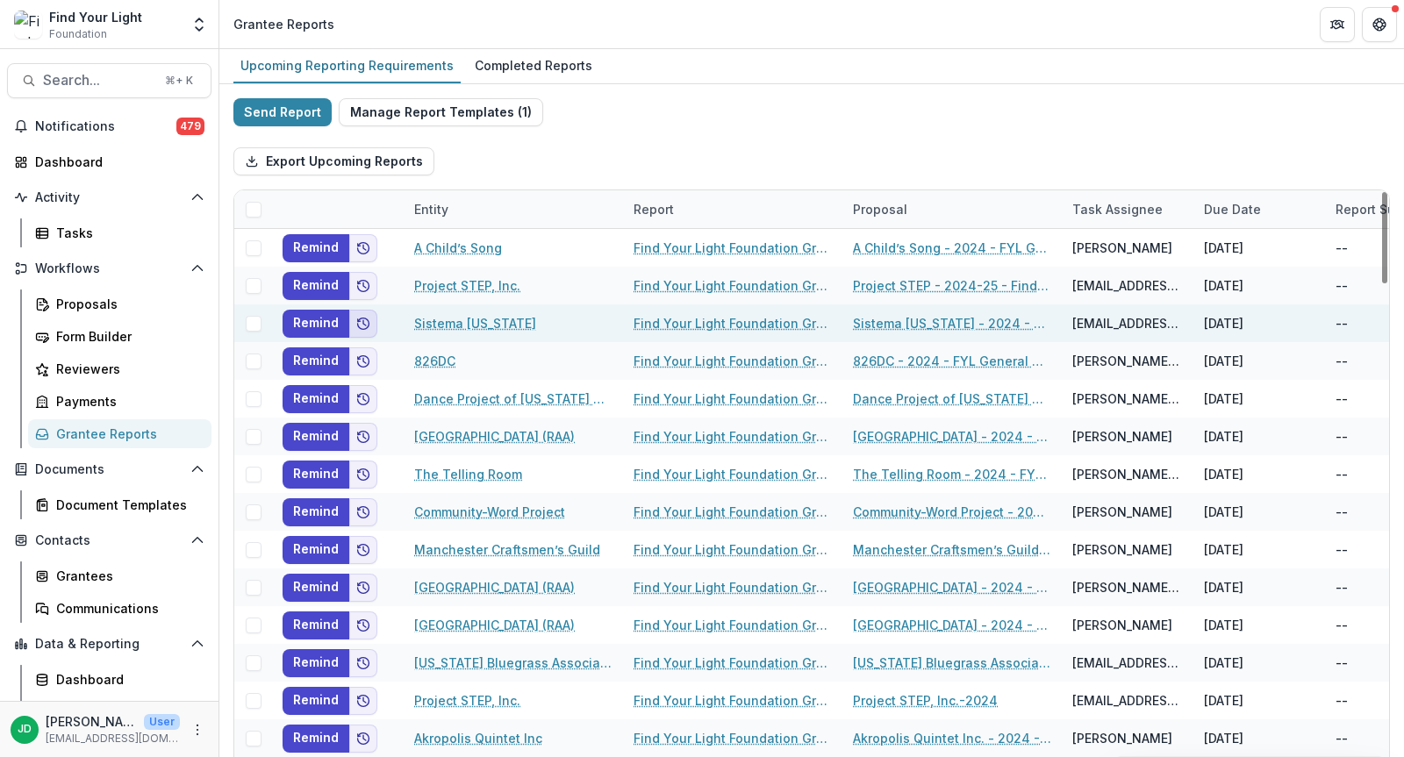
click at [363, 319] on icon "Add to friends" at bounding box center [363, 324] width 14 height 14
click at [311, 315] on button "Remind" at bounding box center [316, 324] width 67 height 28
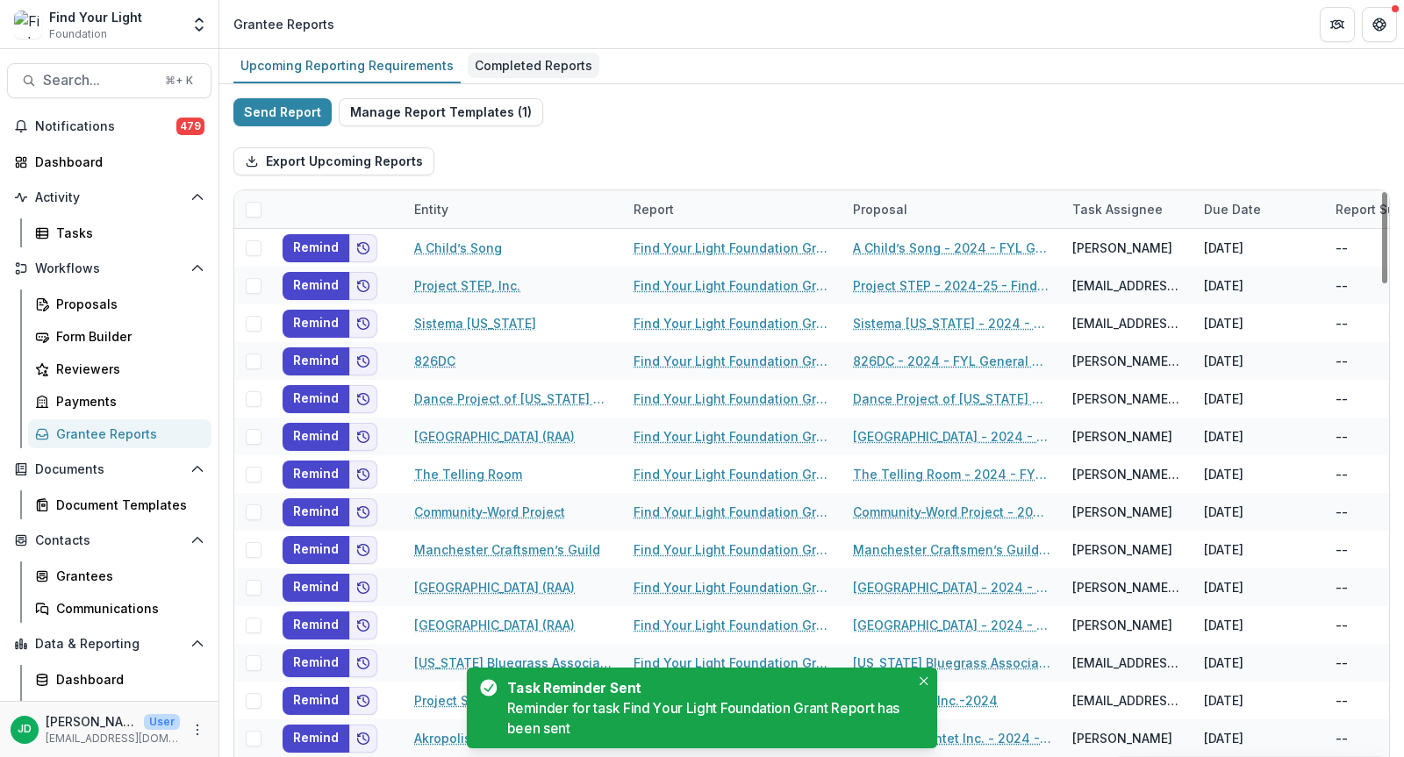
click at [519, 61] on div "Completed Reports" at bounding box center [534, 65] width 132 height 25
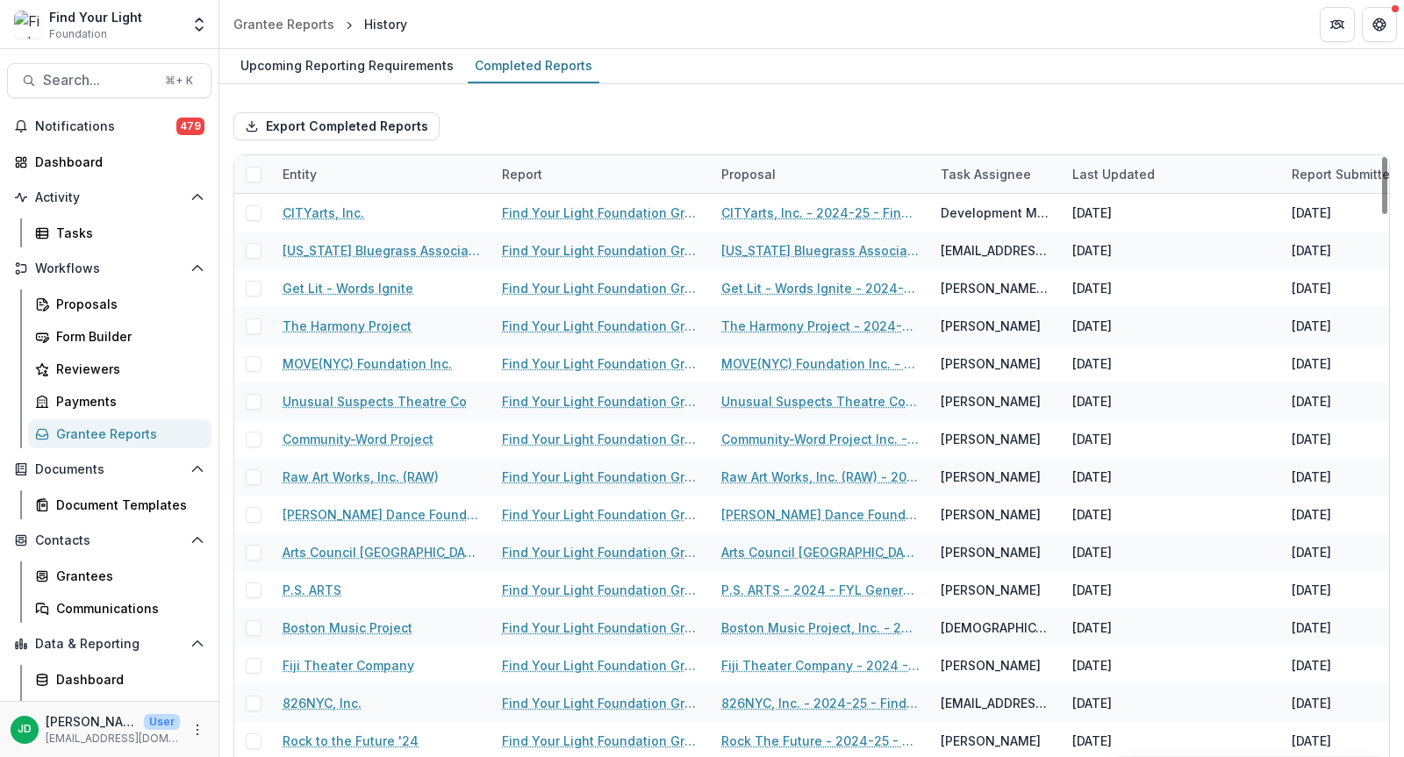
click at [384, 169] on div "Entity" at bounding box center [381, 174] width 219 height 38
click at [371, 216] on input at bounding box center [380, 212] width 211 height 28
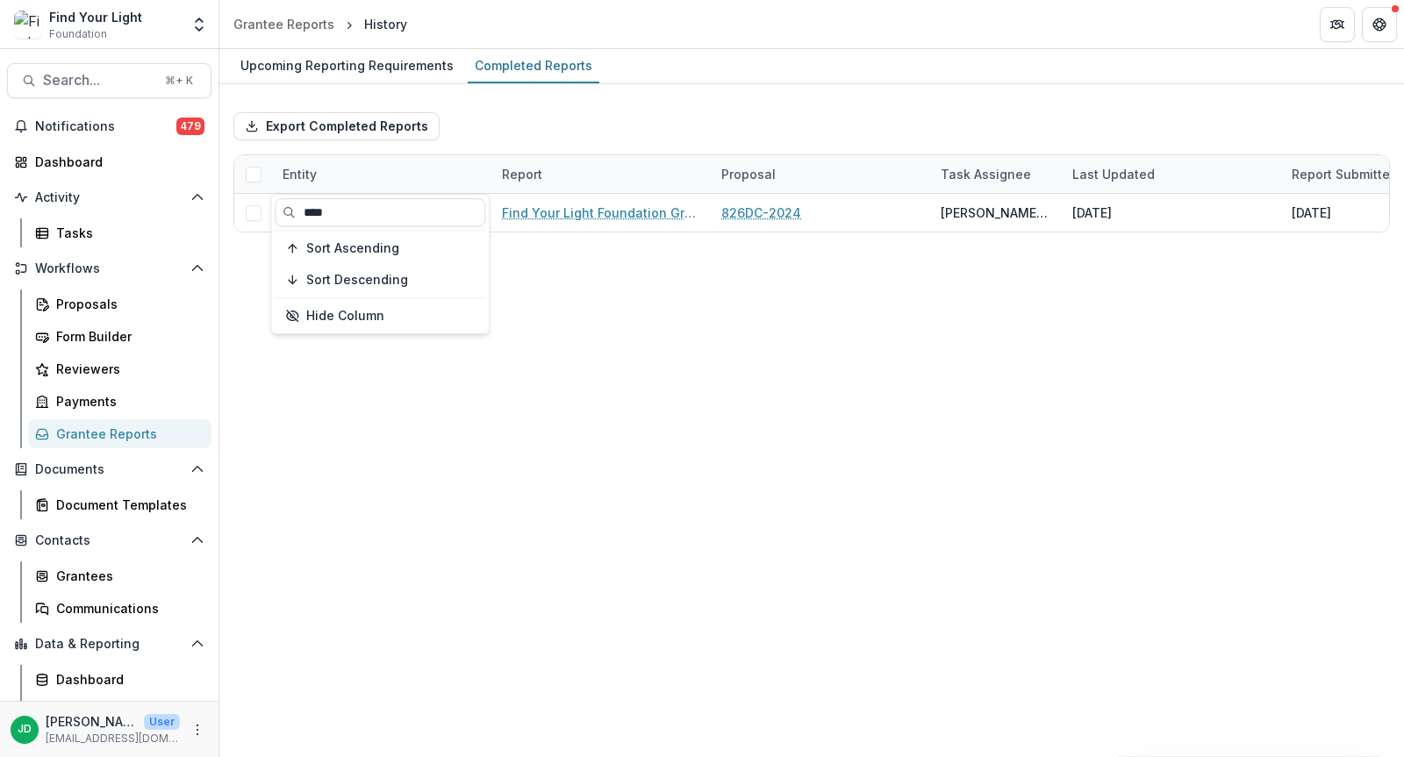
type input "****"
click at [633, 311] on div "Upcoming Reporting Requirements Completed Reports Export Completed Reports Enti…" at bounding box center [811, 403] width 1185 height 708
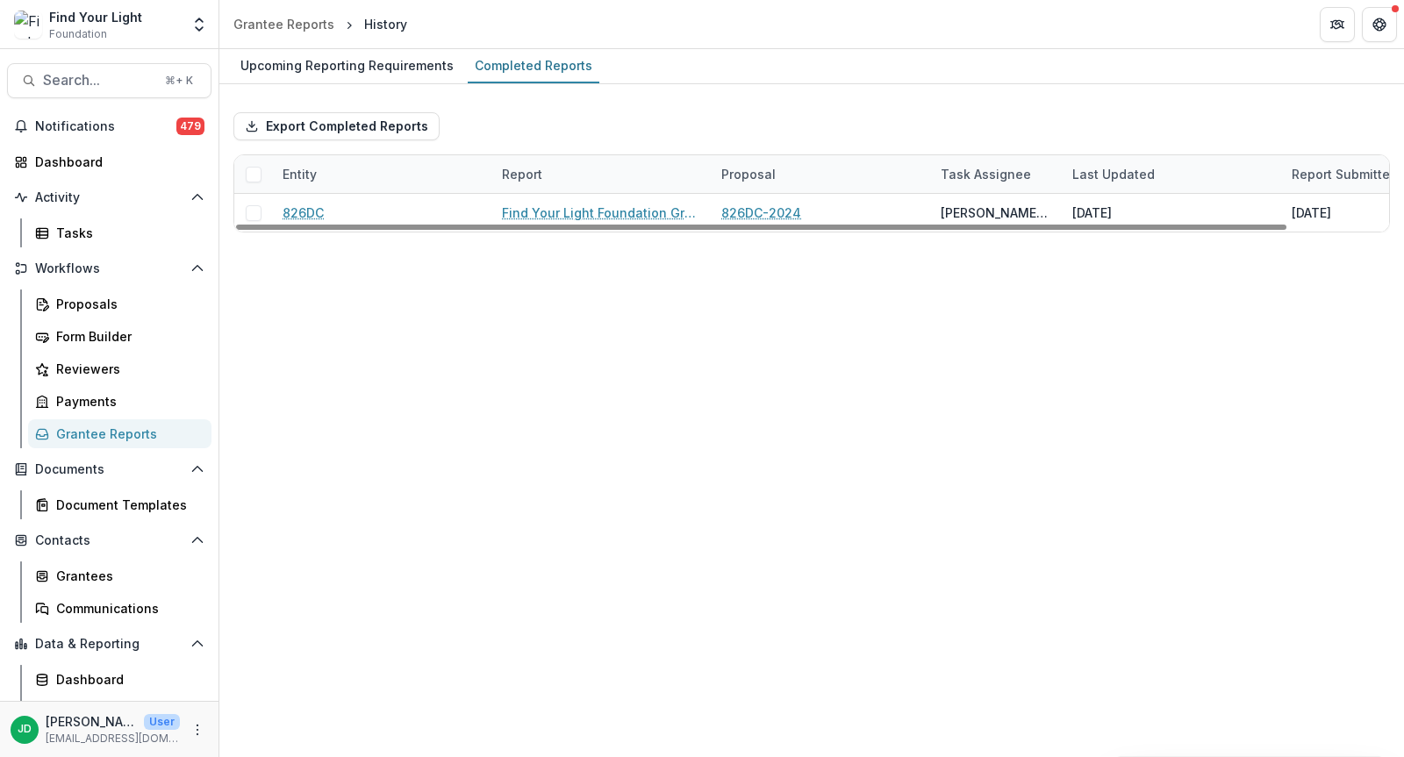
click at [92, 429] on div "Grantee Reports" at bounding box center [126, 434] width 141 height 18
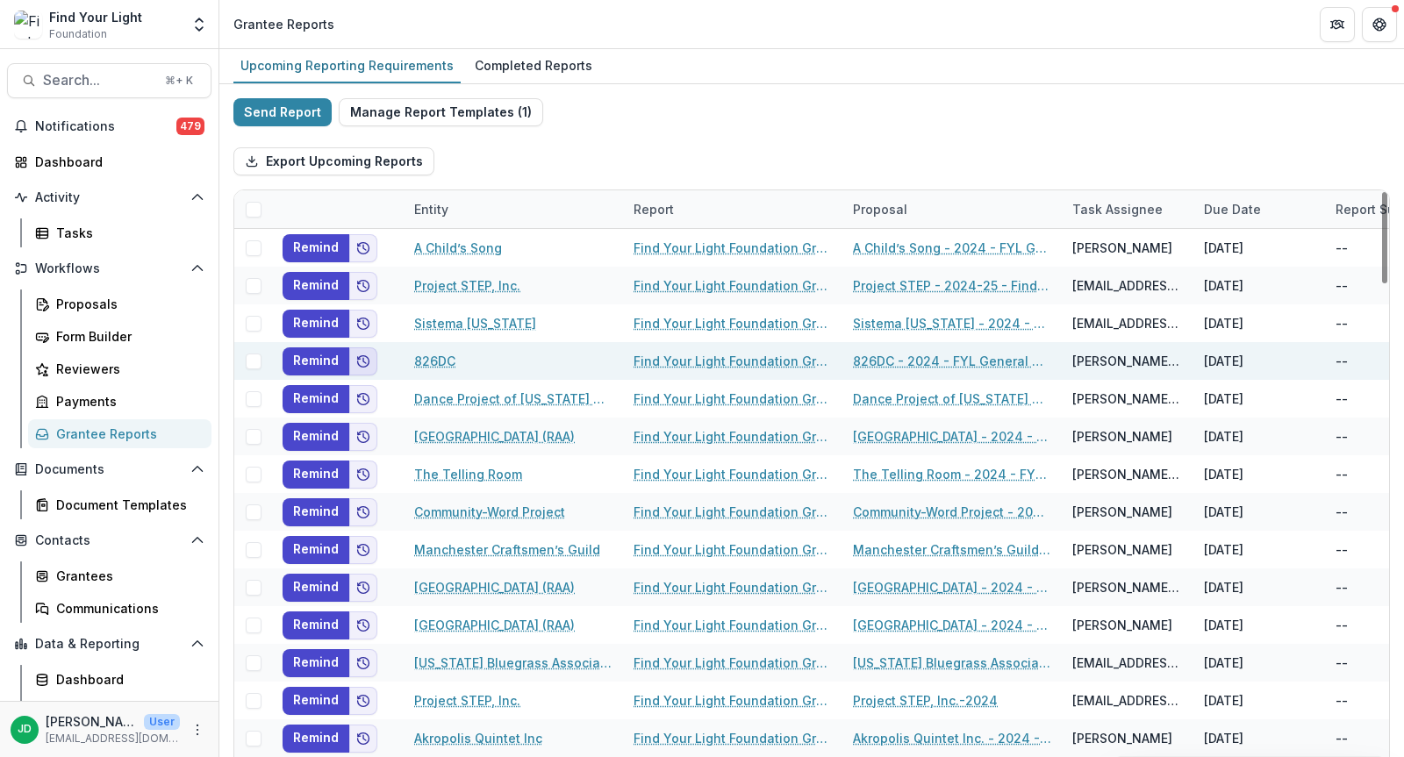
click at [362, 363] on icon "Add to friends" at bounding box center [363, 361] width 14 height 14
click at [320, 355] on button "Remind" at bounding box center [316, 361] width 67 height 28
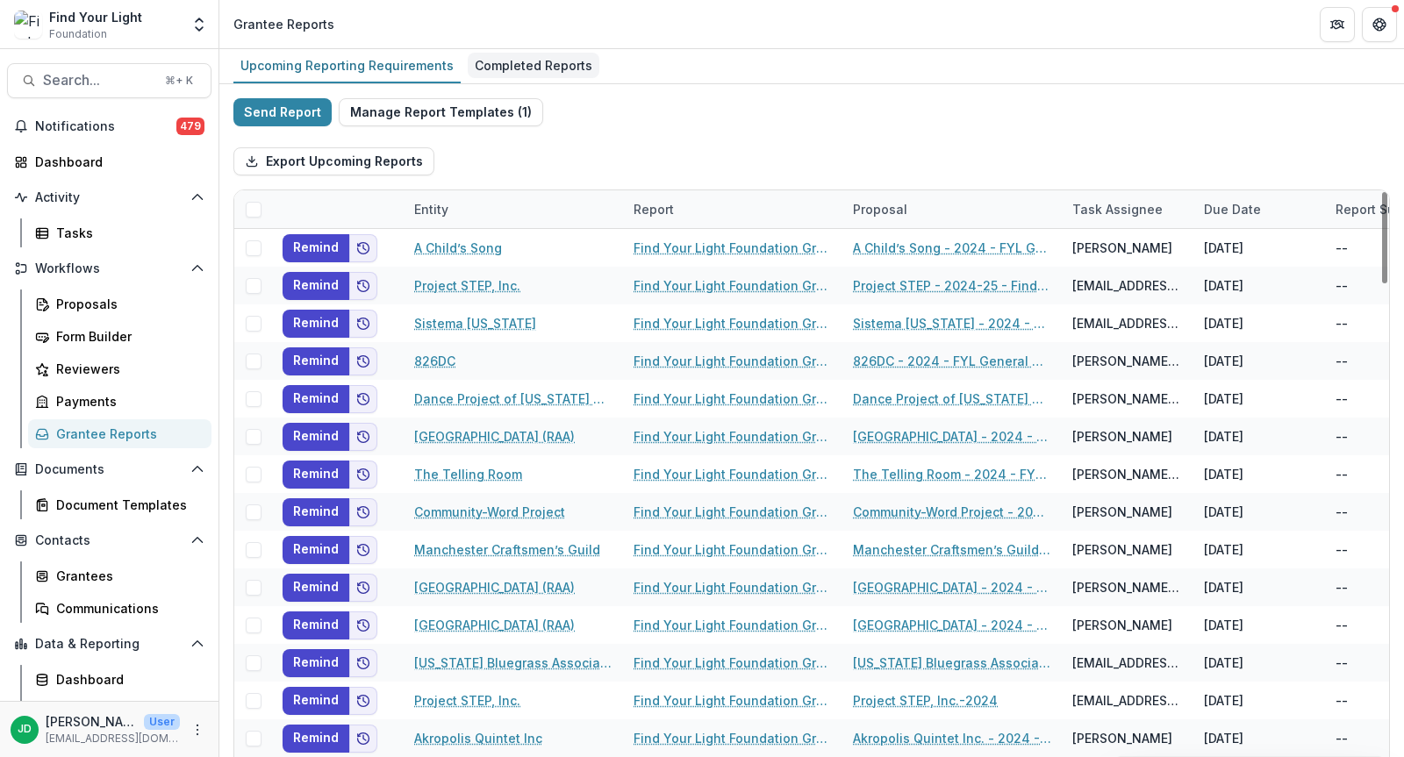
click at [511, 61] on div "Completed Reports" at bounding box center [534, 65] width 132 height 25
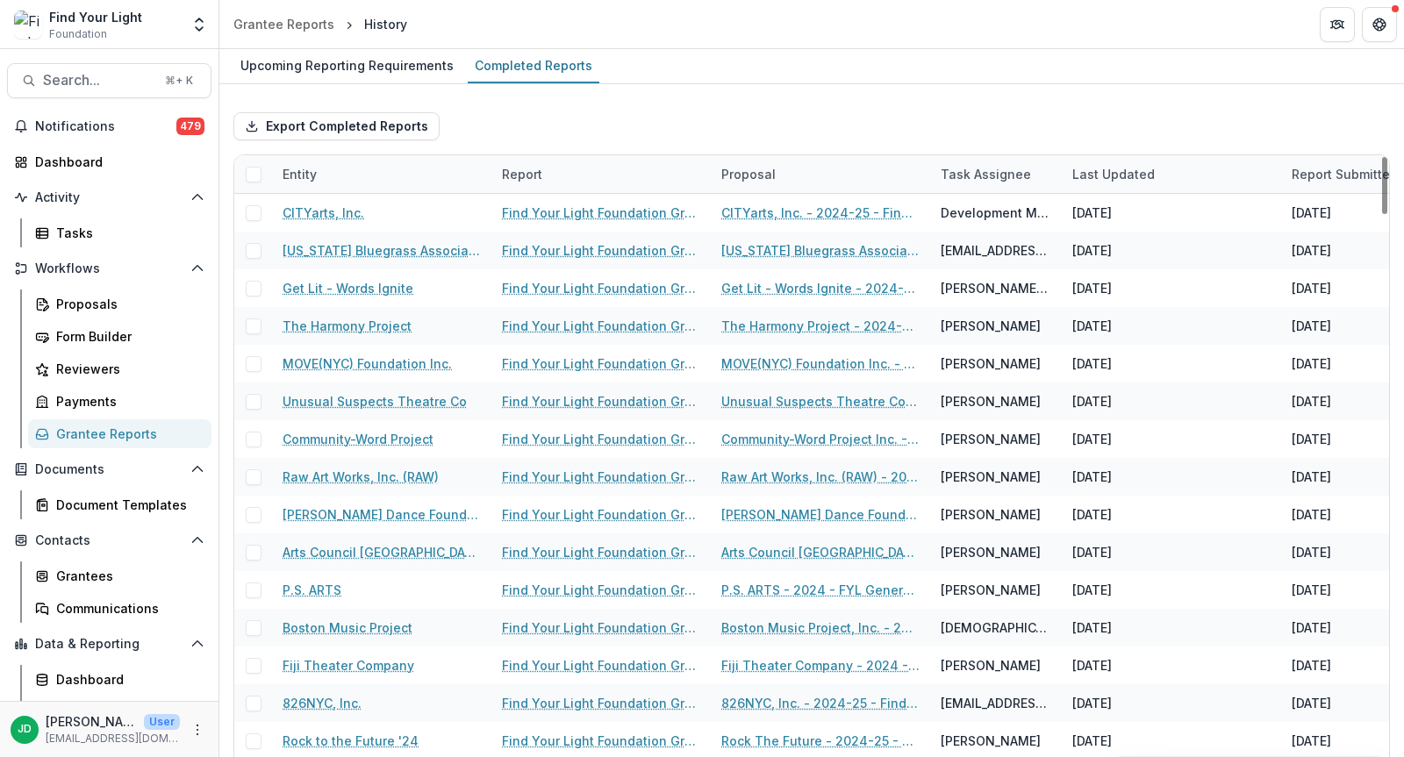
click at [371, 175] on div "Entity" at bounding box center [381, 174] width 219 height 38
click at [368, 211] on input at bounding box center [380, 212] width 211 height 28
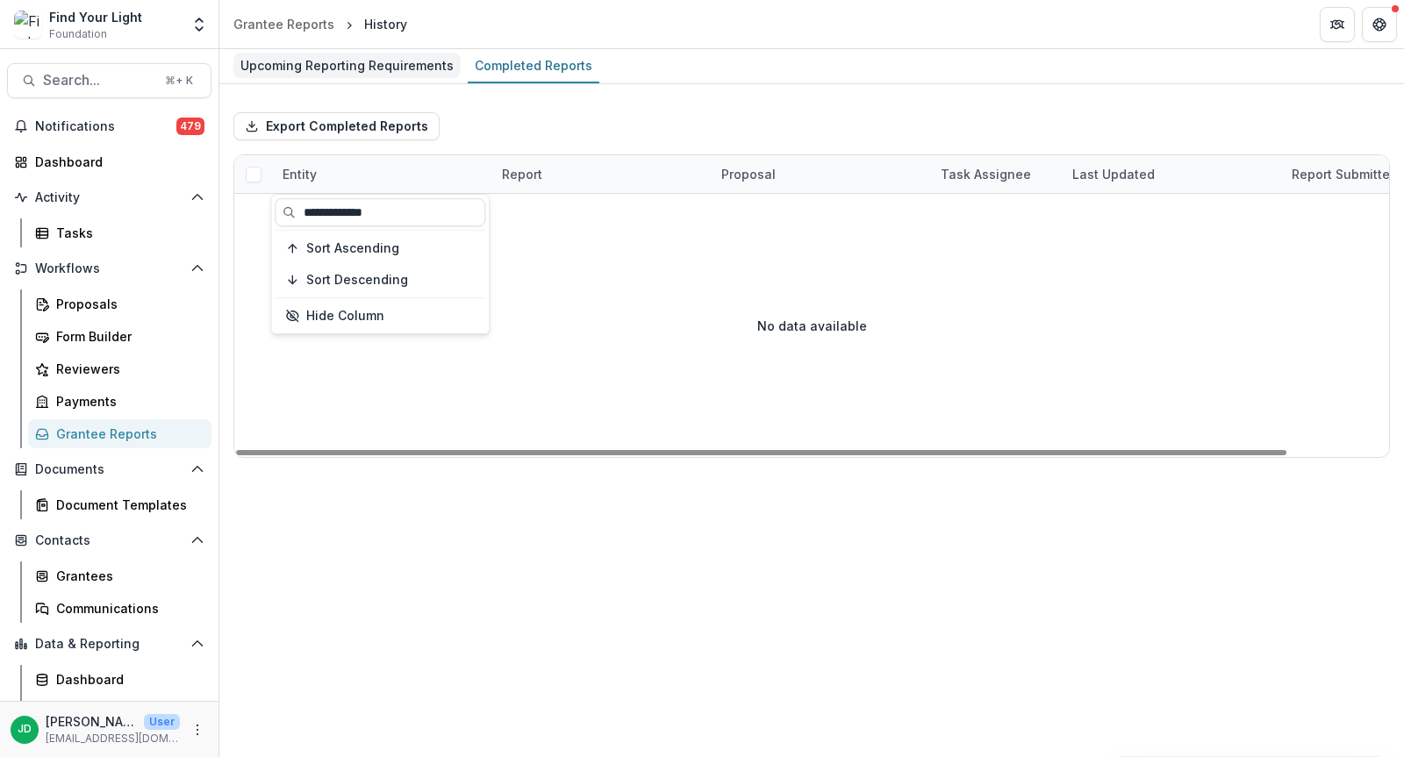
type input "**********"
click at [354, 69] on div "Upcoming Reporting Requirements" at bounding box center [346, 65] width 227 height 25
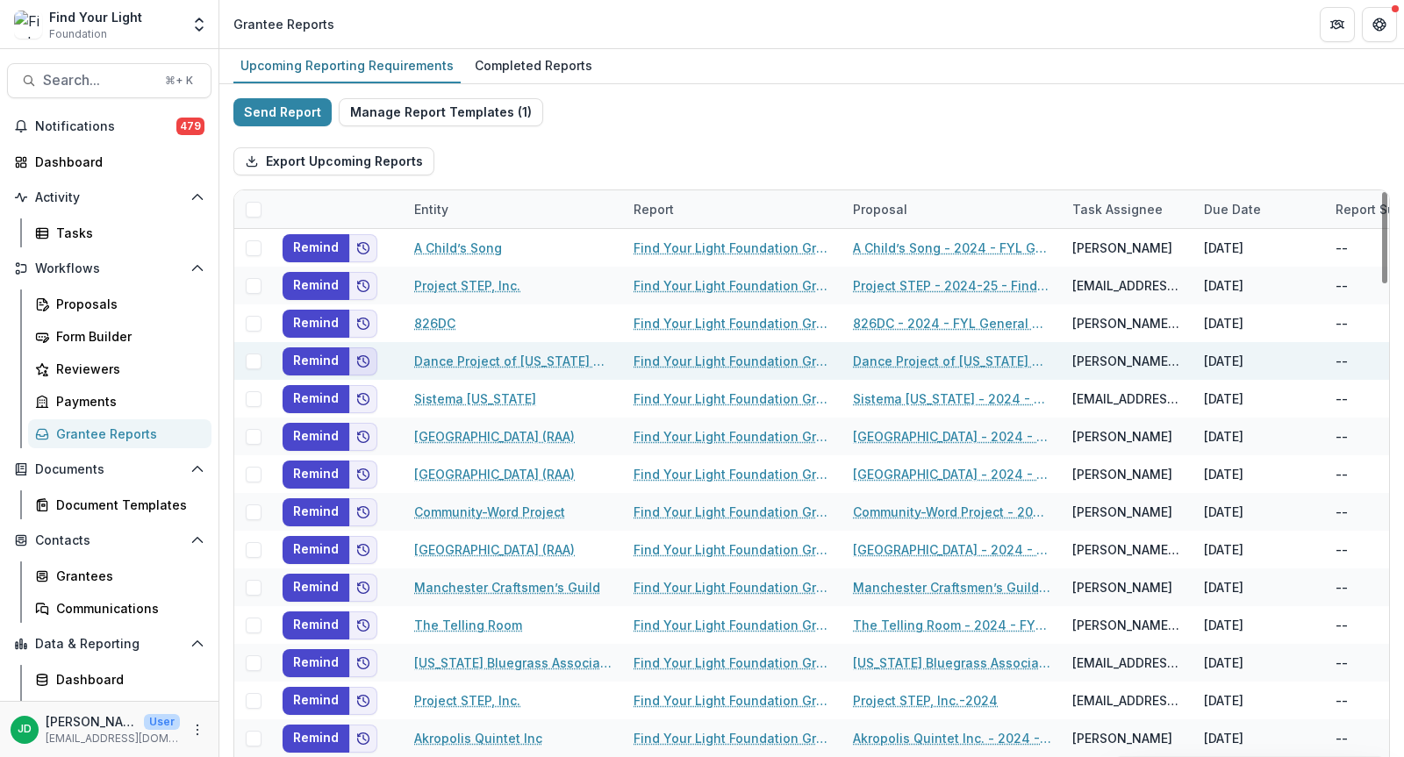
click at [361, 360] on icon "Add to friends" at bounding box center [363, 361] width 14 height 14
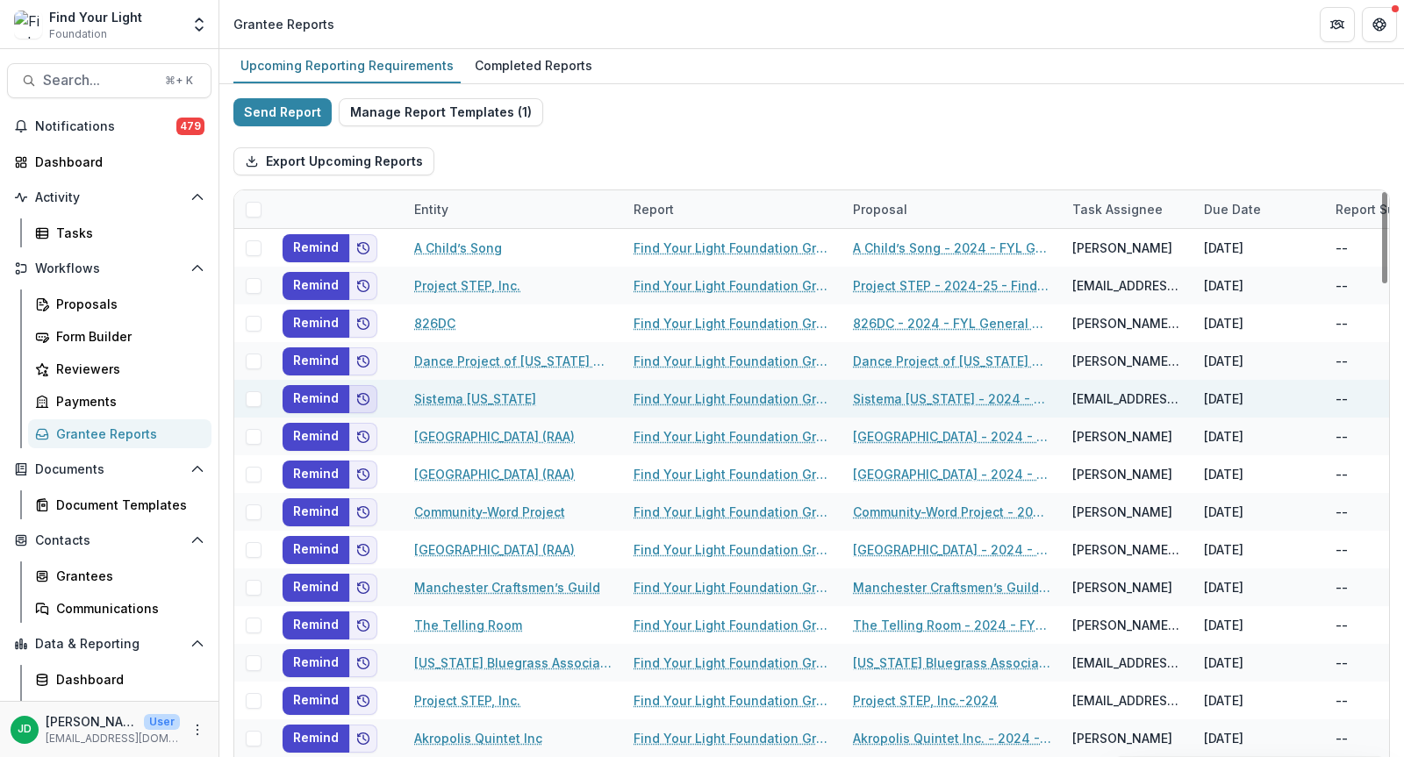
click at [361, 393] on icon "Add to friends" at bounding box center [363, 398] width 11 height 11
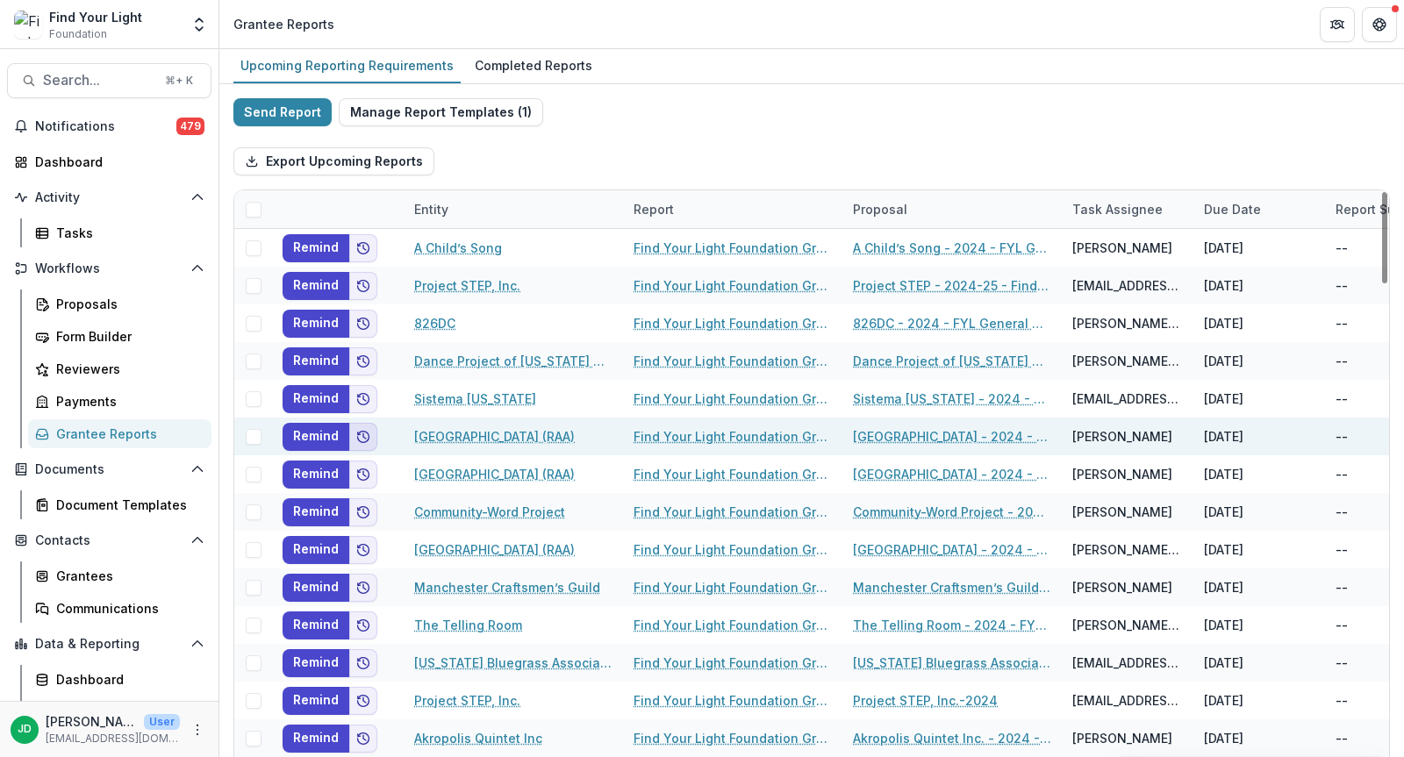
click at [363, 433] on polyline "Add to friends" at bounding box center [364, 435] width 3 height 5
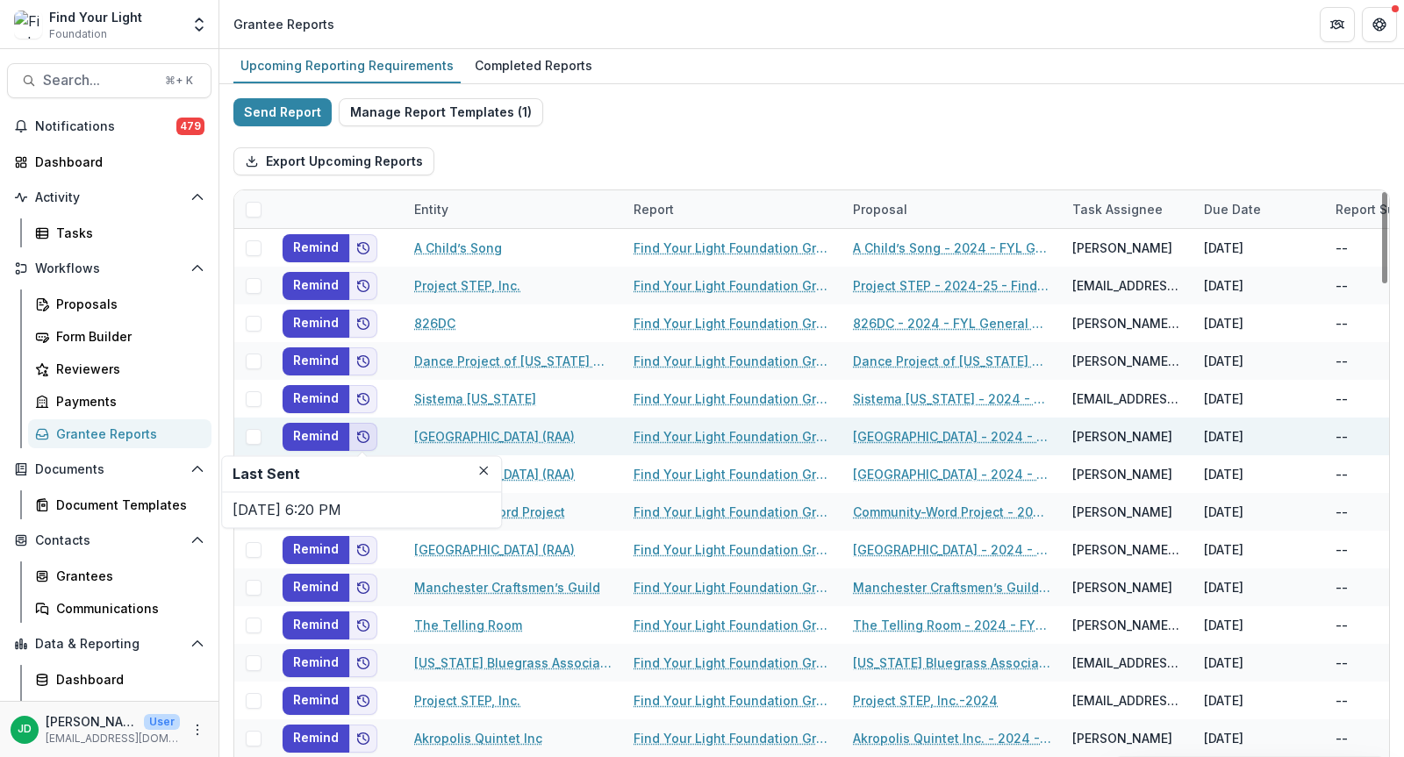
click at [363, 433] on polyline "Add to friends" at bounding box center [364, 435] width 3 height 5
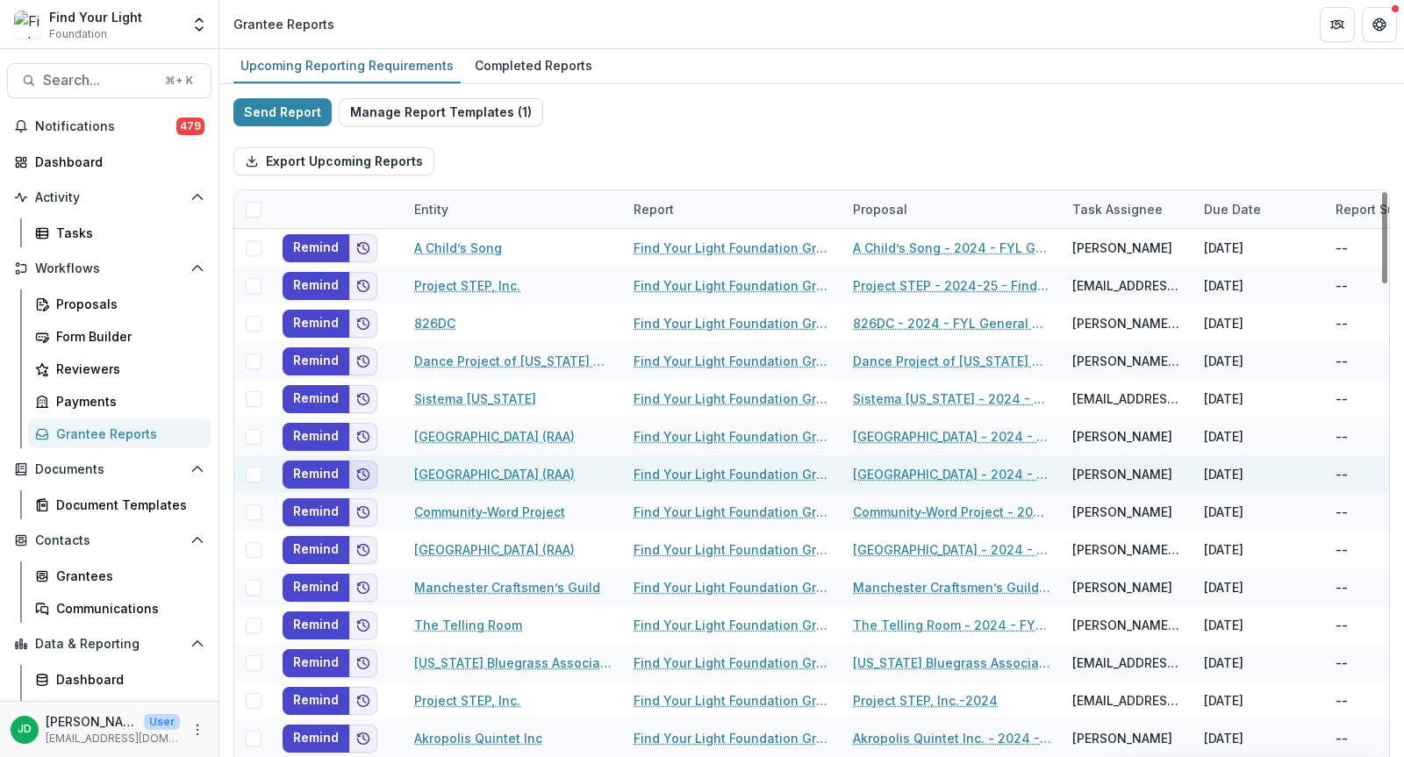
click at [361, 464] on button "Add to friends" at bounding box center [363, 475] width 28 height 28
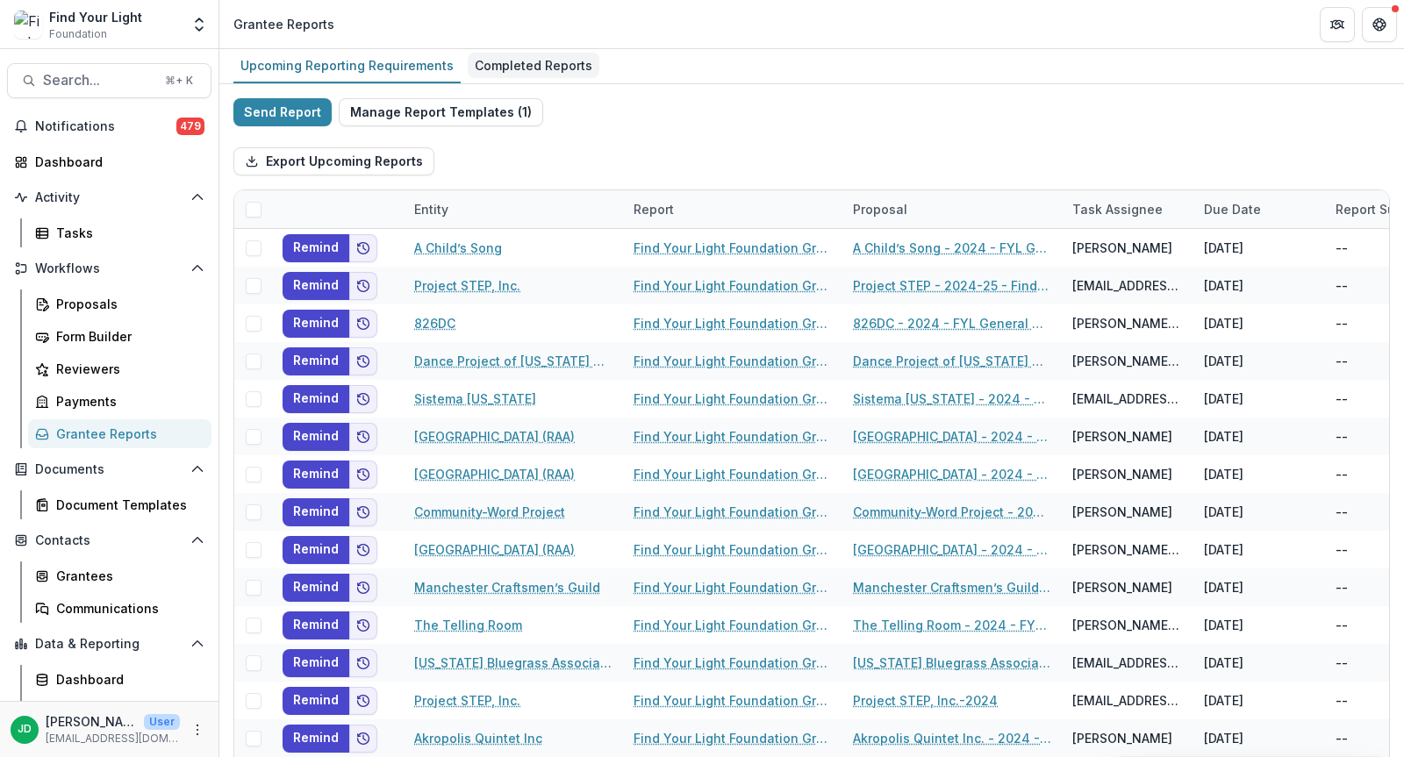
click at [526, 68] on div "Completed Reports" at bounding box center [534, 65] width 132 height 25
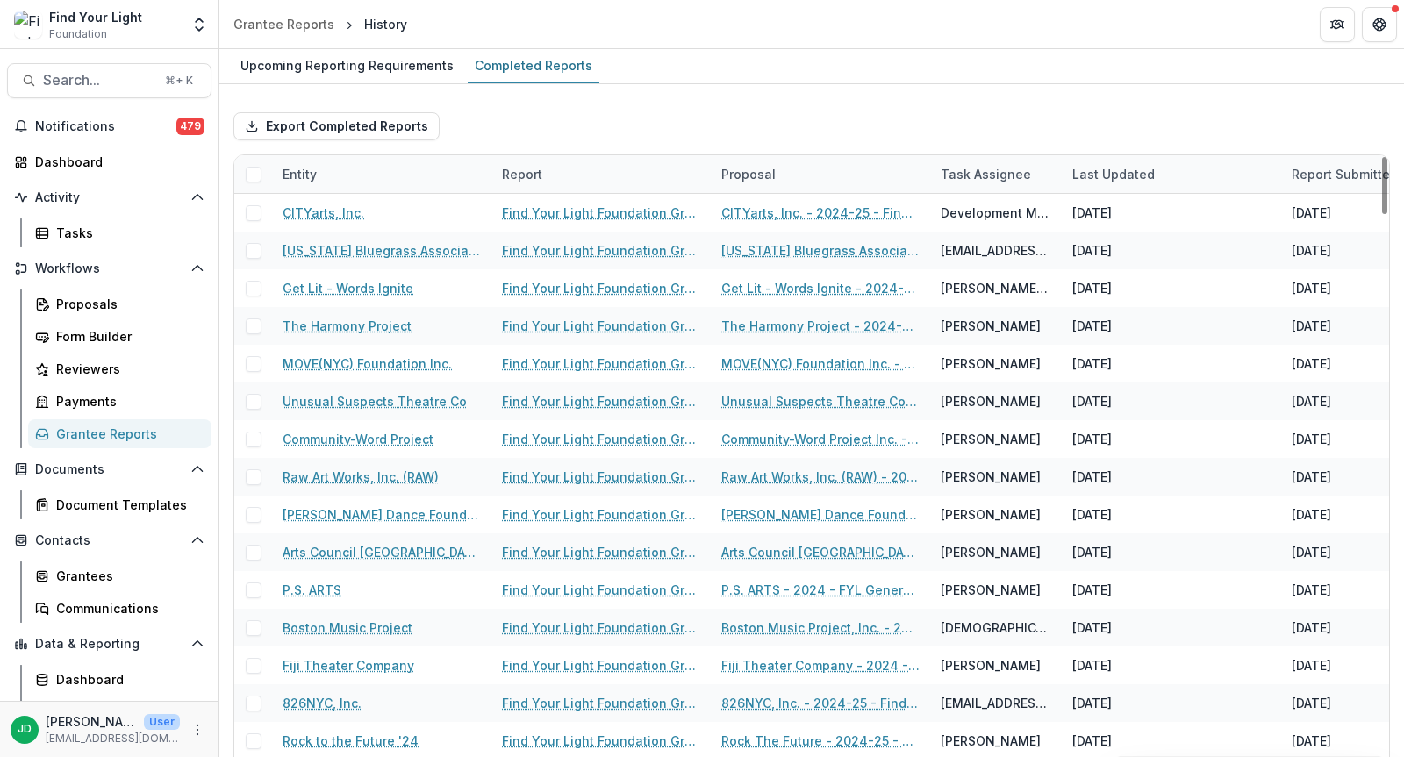
click at [392, 173] on div "Entity" at bounding box center [381, 174] width 219 height 38
click at [357, 211] on input at bounding box center [380, 212] width 211 height 28
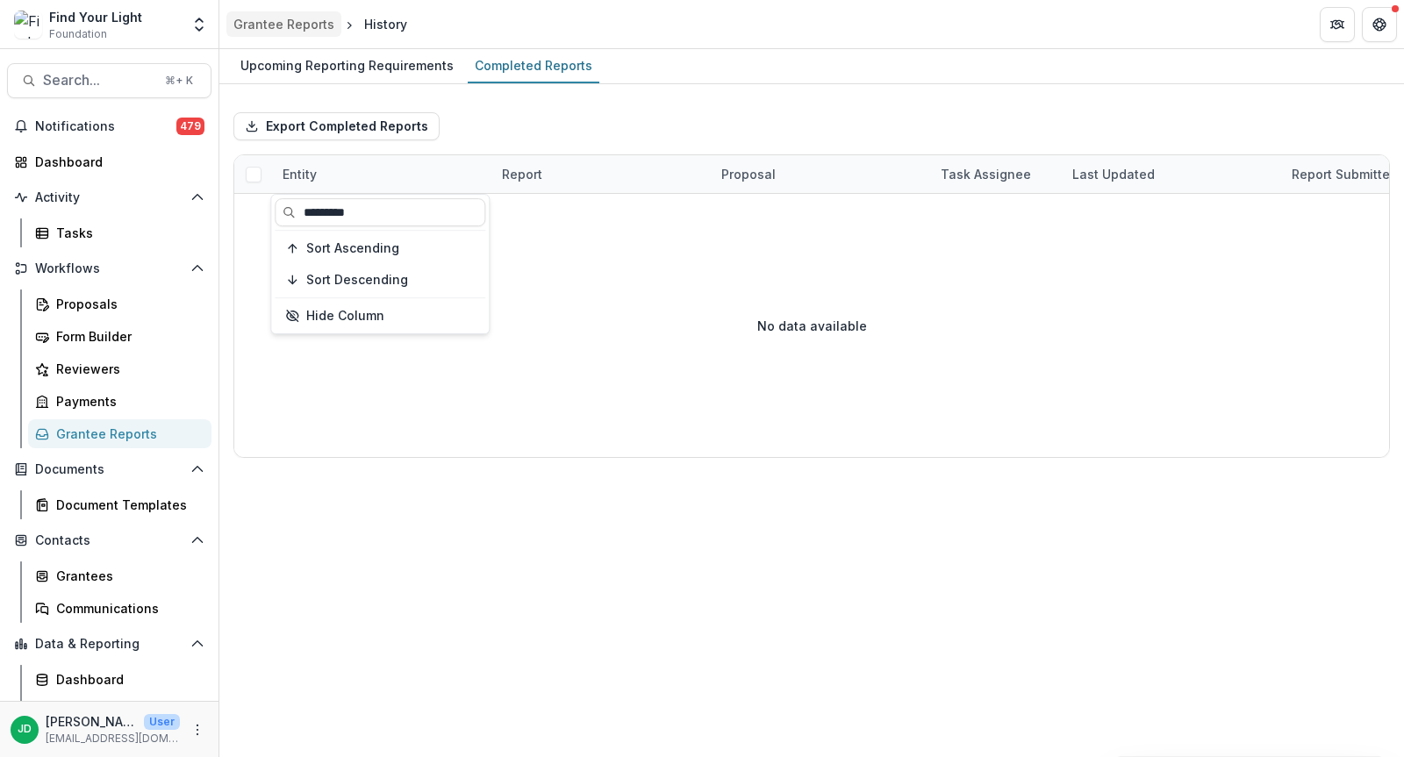
type input "*********"
